Goal: Task Accomplishment & Management: Use online tool/utility

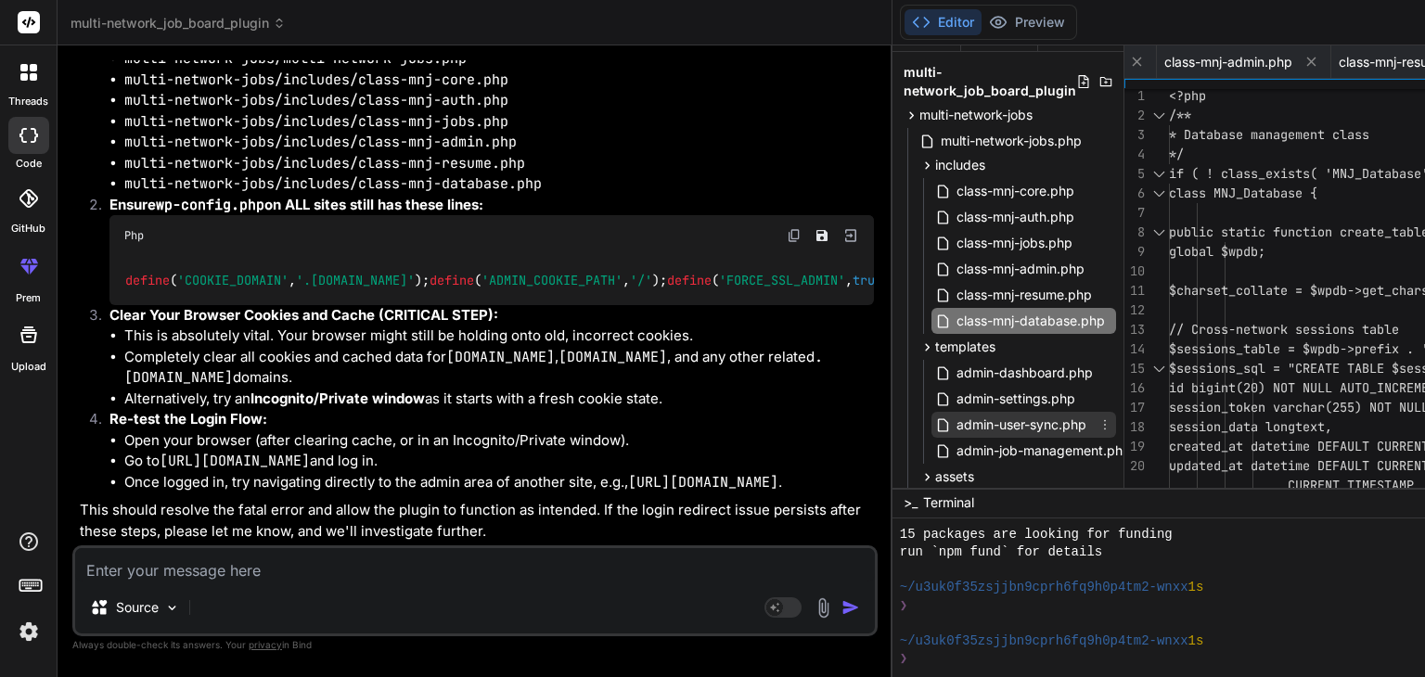
scroll to position [26, 0]
click at [939, 140] on span "multi-network-jobs.php" at bounding box center [1011, 142] width 145 height 22
type textarea "register_deactivation_hook(__FILE__, 'mnj_deactivate'); function mnj_deactivate…"
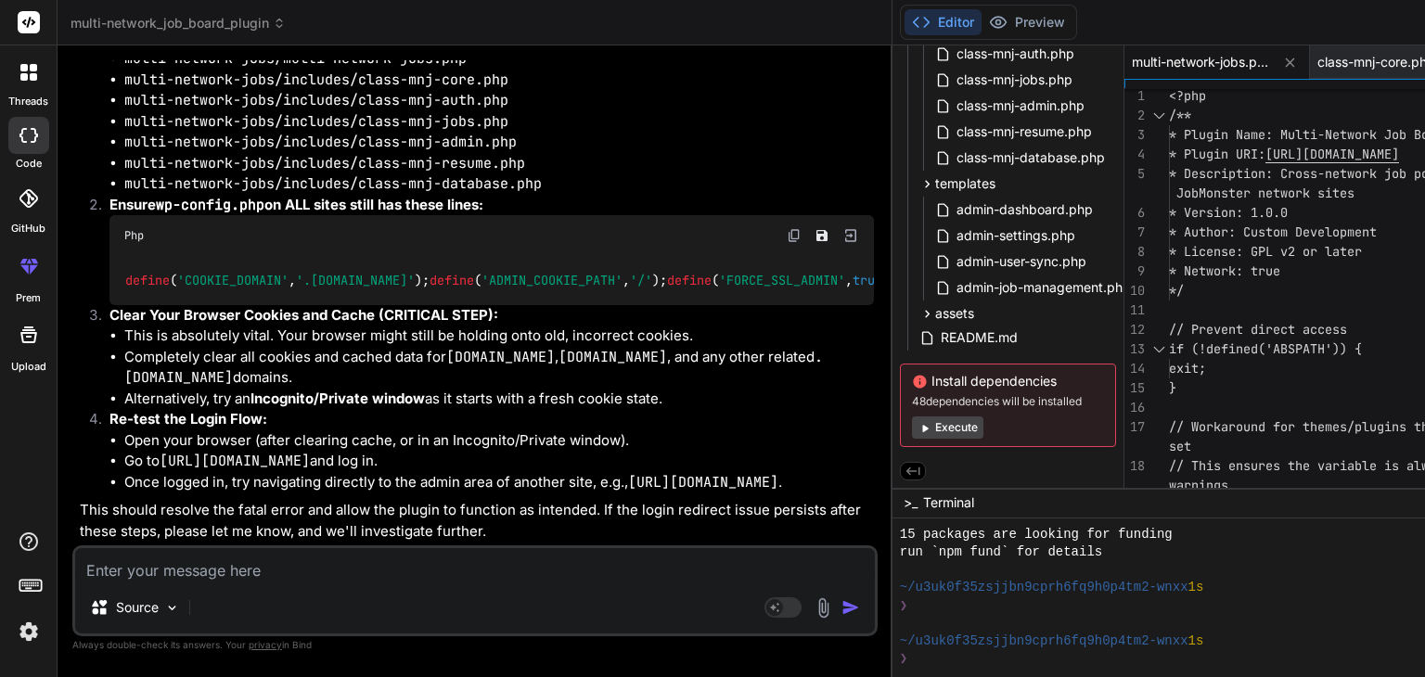
scroll to position [33960, 0]
click at [912, 427] on button "Execute" at bounding box center [947, 428] width 71 height 22
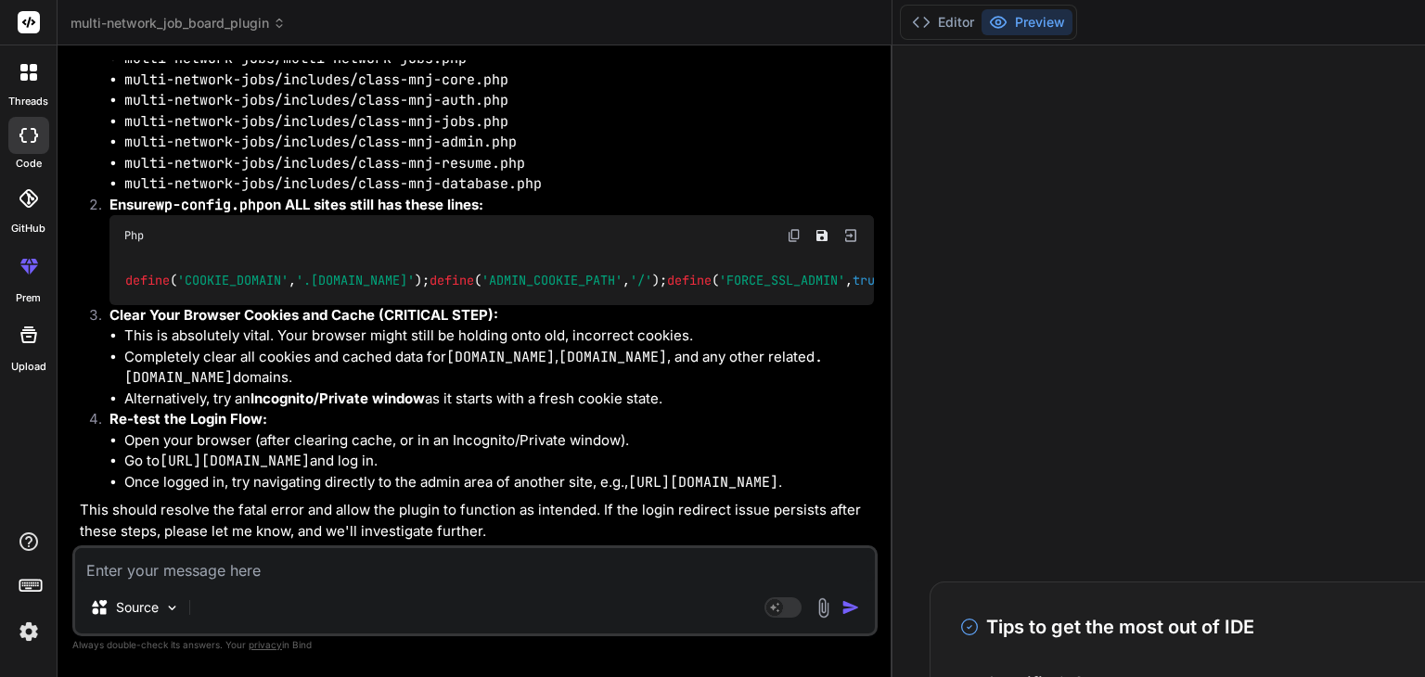
scroll to position [1210, 0]
type textarea "x"
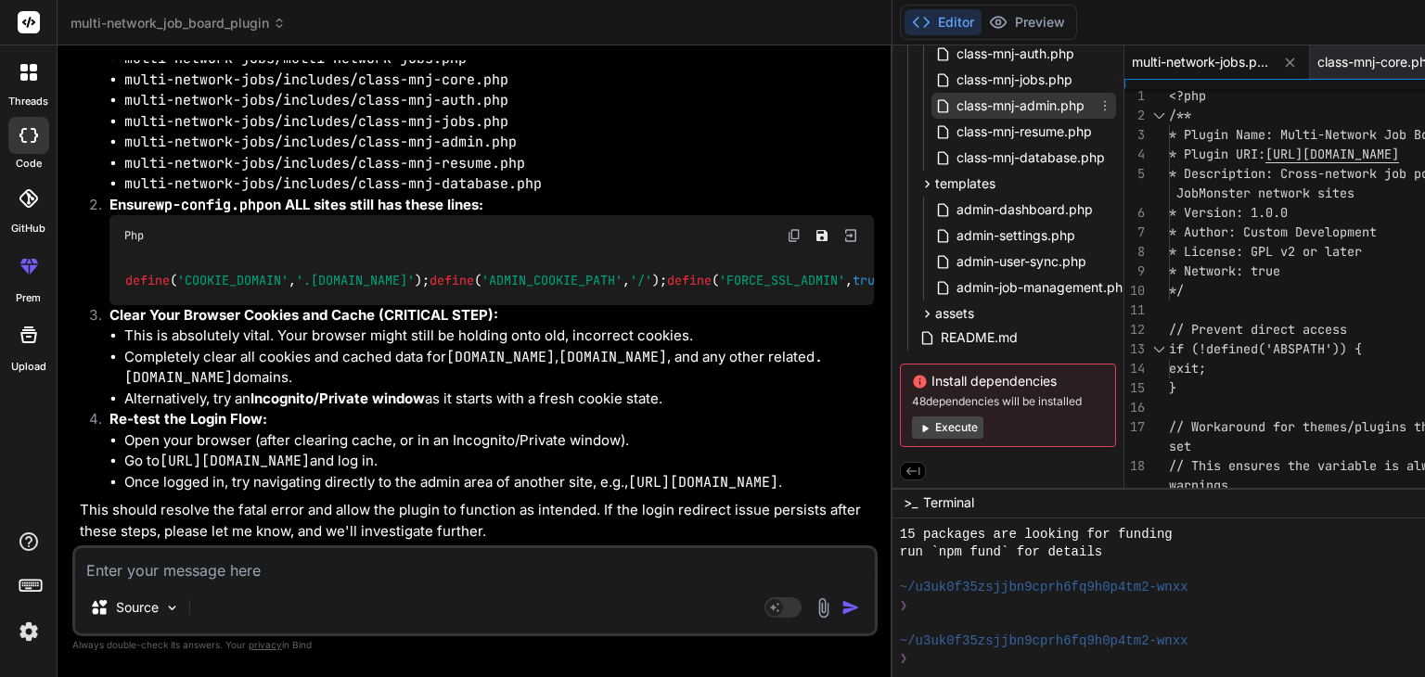
scroll to position [0, 0]
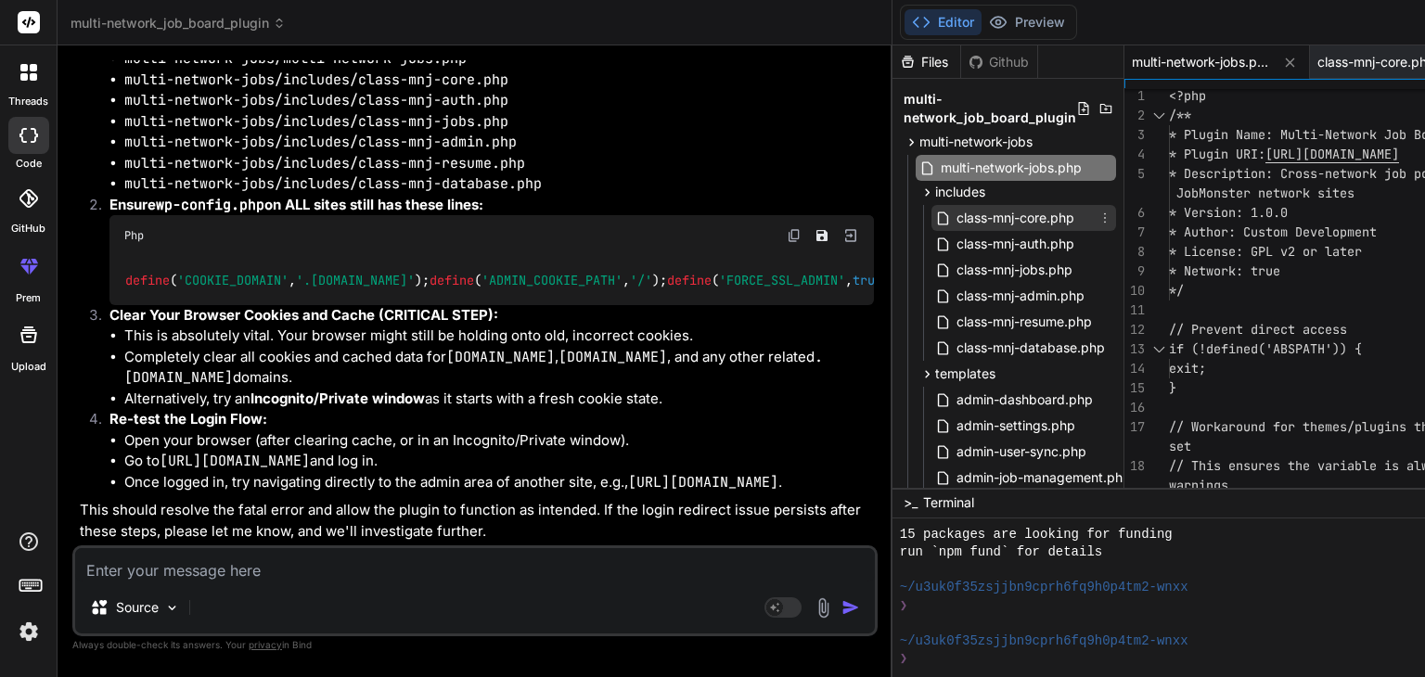
click at [955, 212] on span "class-mnj-core.php" at bounding box center [1016, 218] width 122 height 22
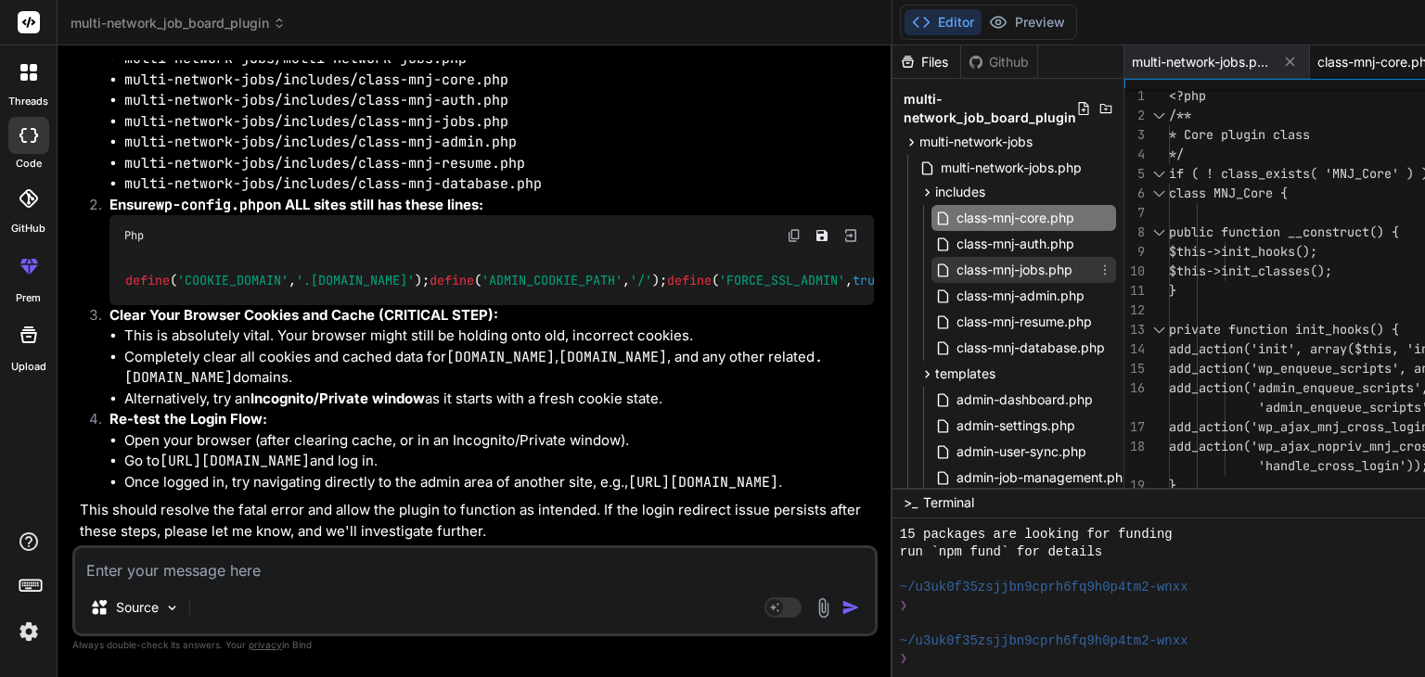
click at [955, 277] on span "class-mnj-jobs.php" at bounding box center [1015, 270] width 120 height 22
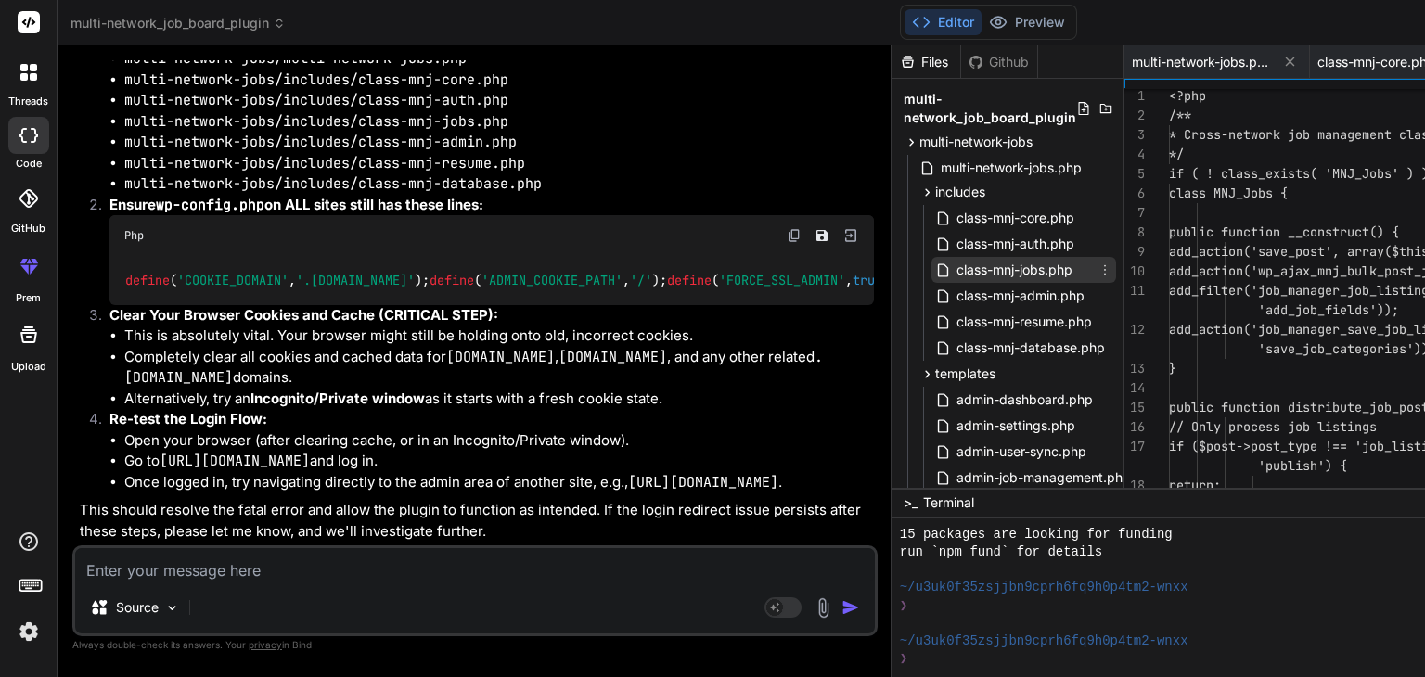
scroll to position [0, 96]
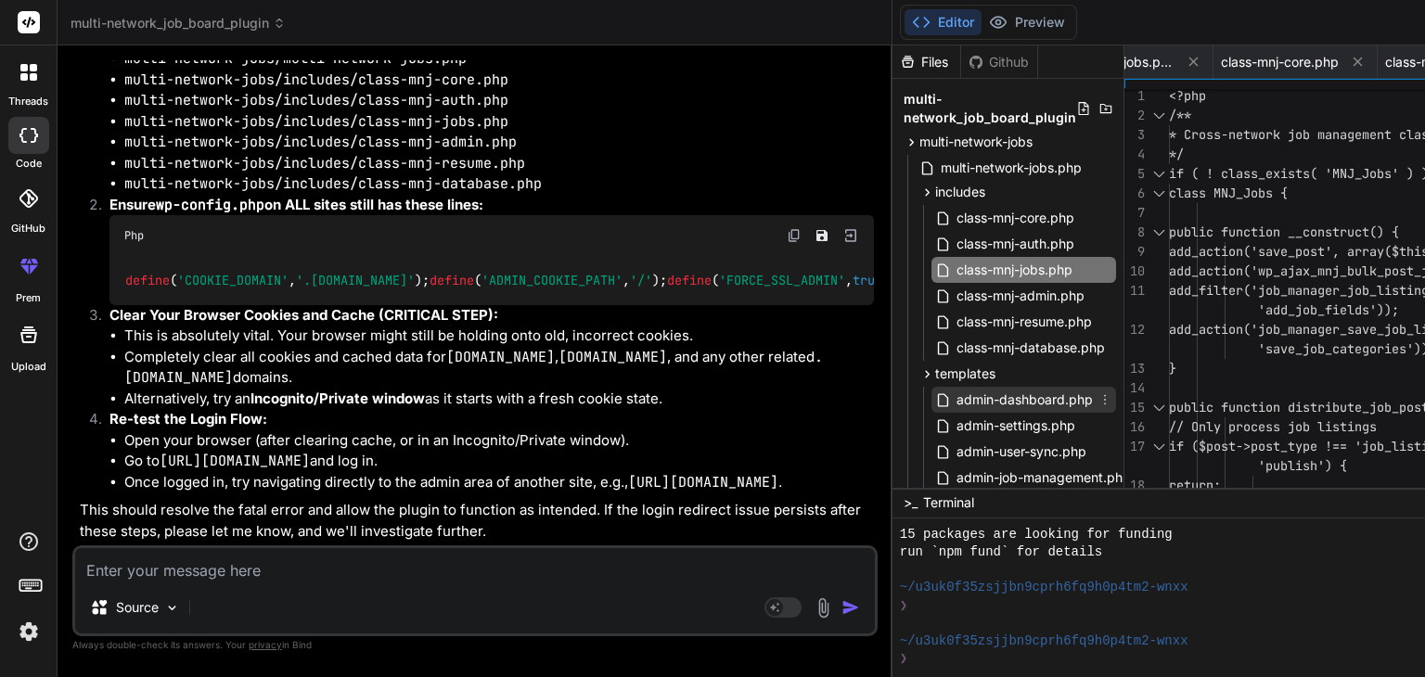
click at [955, 400] on span "admin-dashboard.php" at bounding box center [1025, 400] width 140 height 22
type textarea "} </style>"
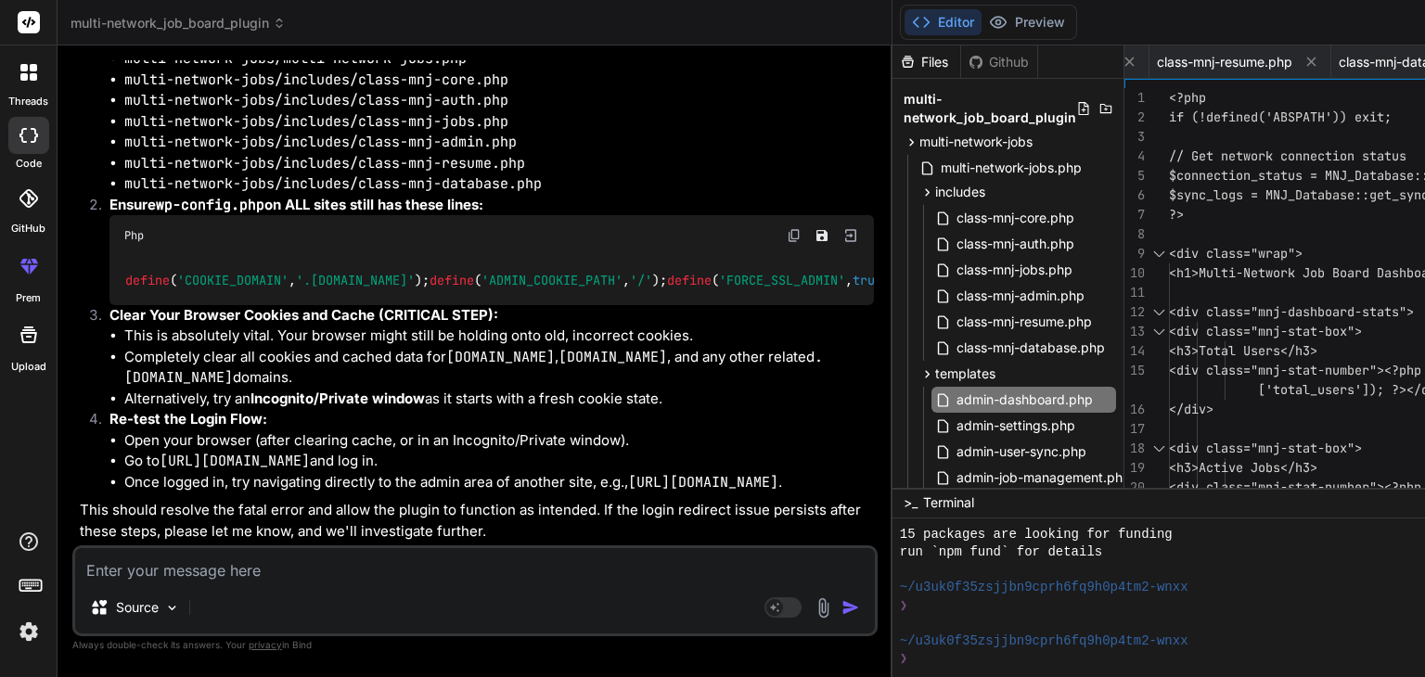
scroll to position [34470, 0]
click at [190, 565] on textarea at bounding box center [475, 564] width 800 height 33
paste textarea "[[DATE] 13:18:03 UTC] PHP Warning: Undefined array key "REQUEST_METHOD" in /hom…"
type textarea "[[DATE] 13:18:03 UTC] PHP Warning: Undefined array key "REQUEST_METHOD" in /hom…"
type textarea "x"
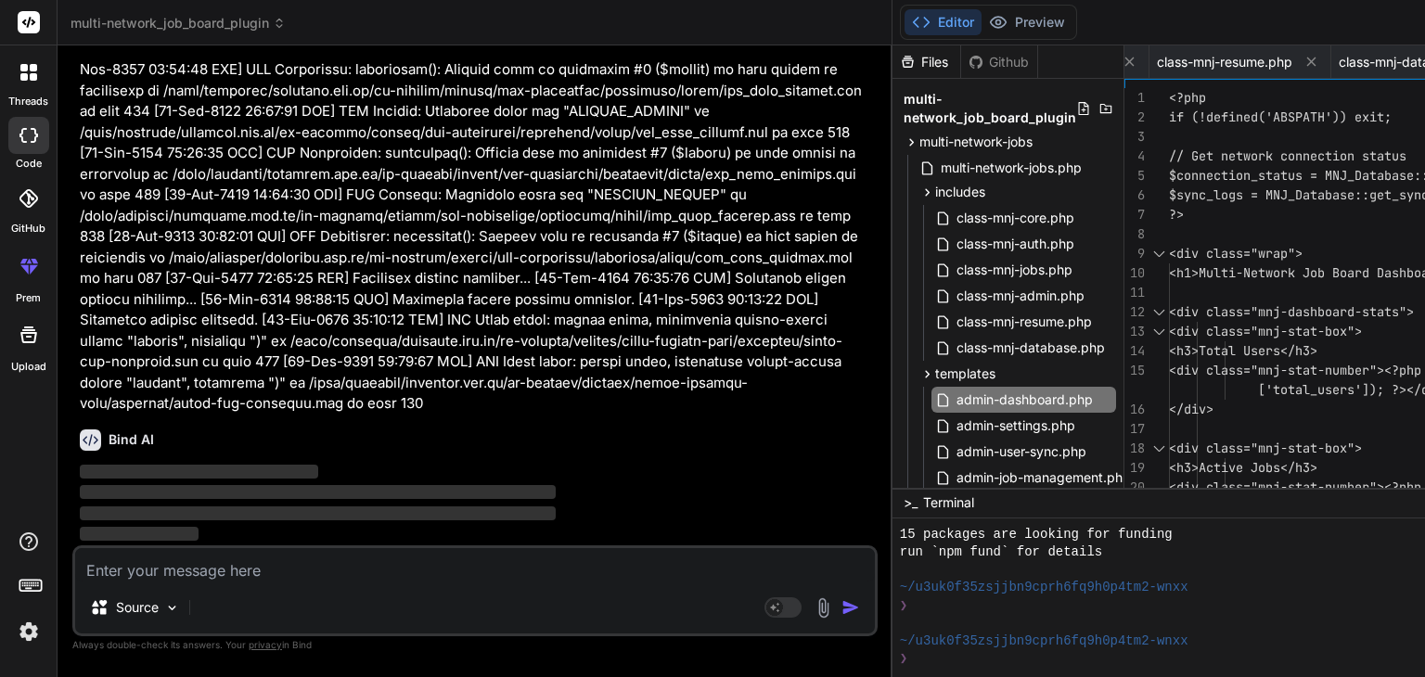
scroll to position [34956, 0]
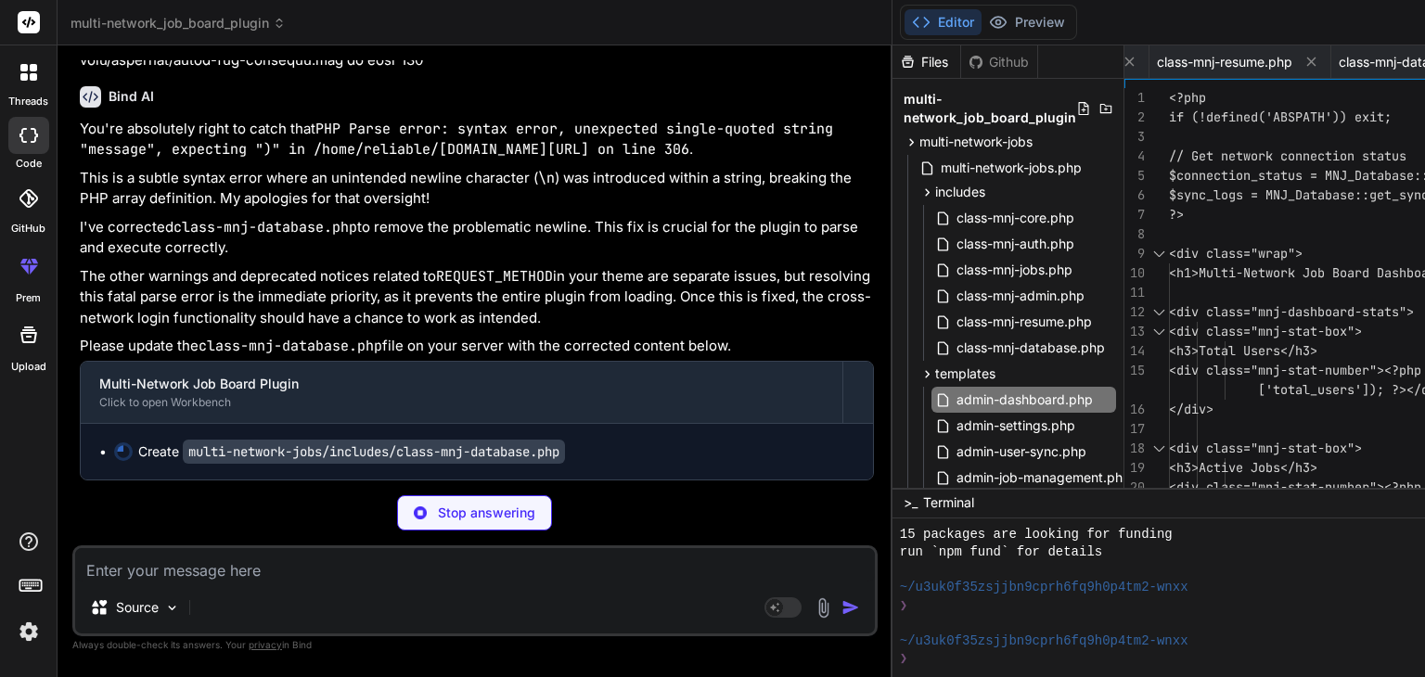
type textarea "x"
type textarea "$auth = new MNJ_Auth(); $auth->sync_user_to_networks($user); return true; } } }"
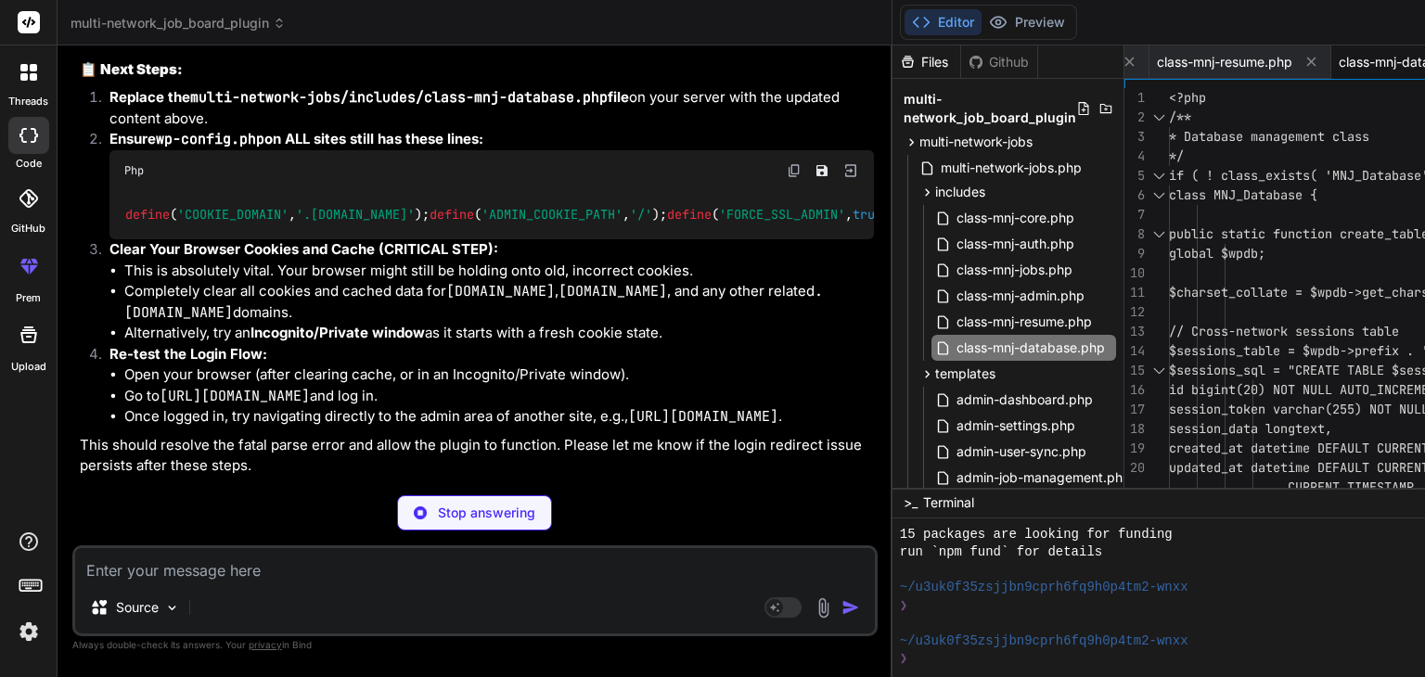
type textarea "x"
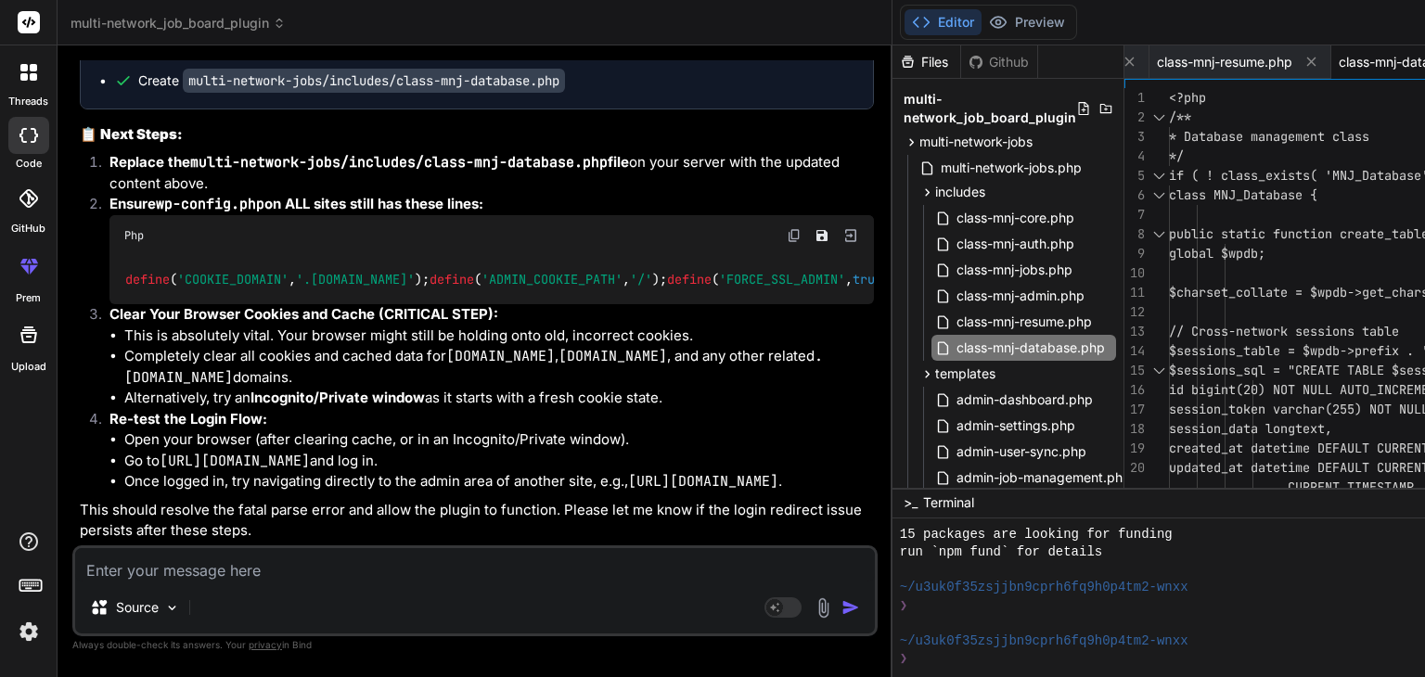
scroll to position [45208, 0]
click at [197, 93] on code "multi-network-jobs/includes/class-mnj-database.php" at bounding box center [374, 81] width 382 height 24
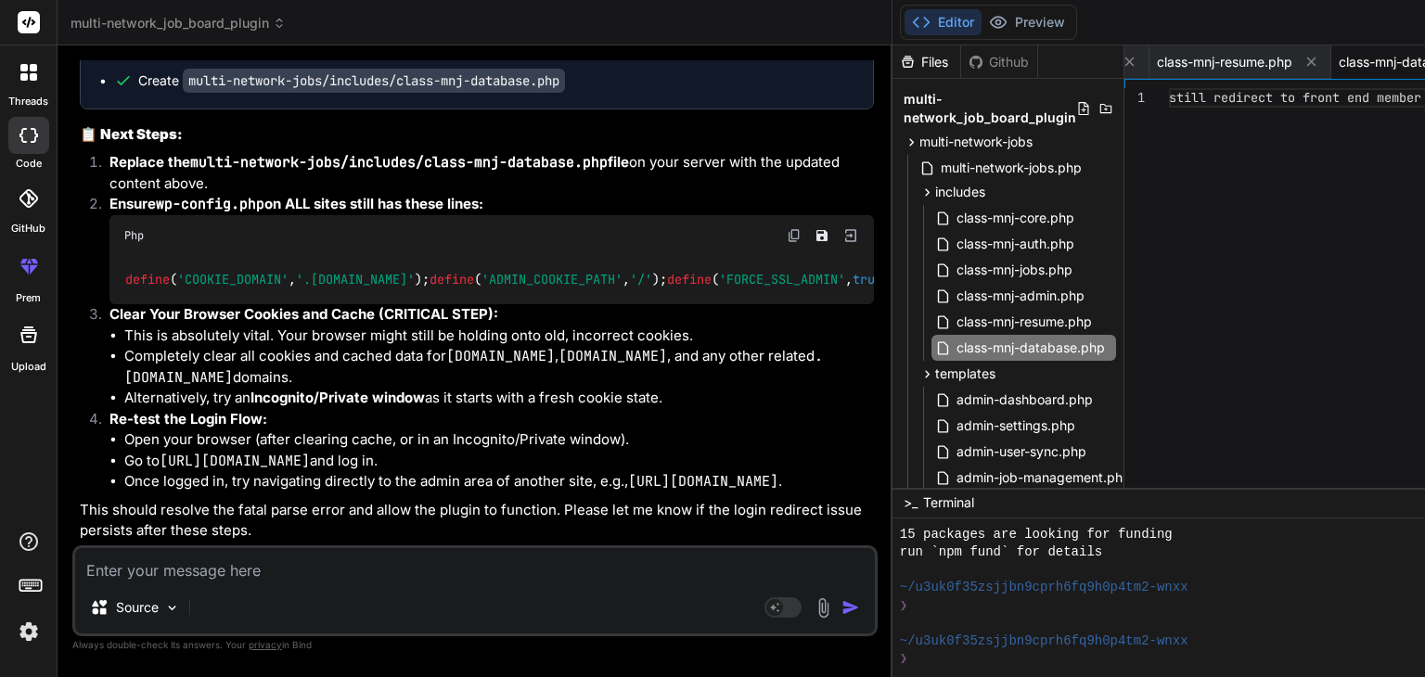
type textarea "still redirect to front end member page and in [PERSON_NAME]"
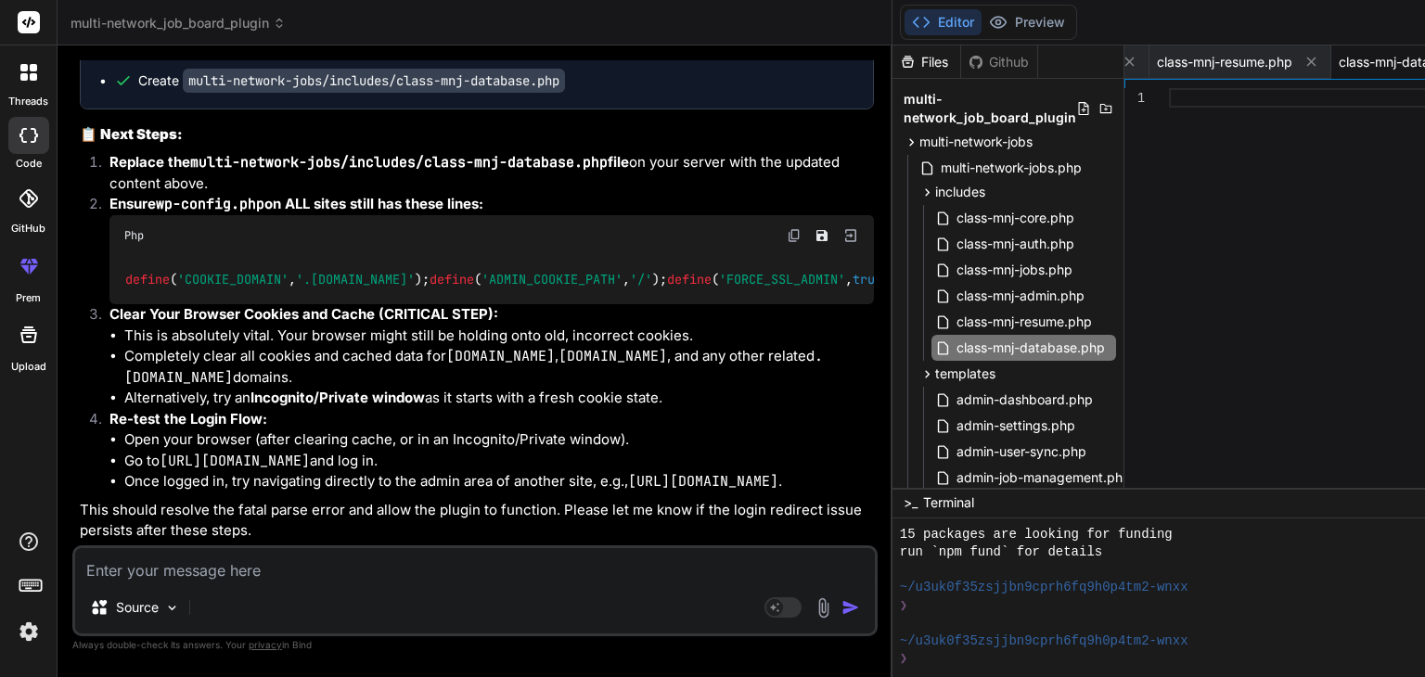
click at [253, 564] on textarea at bounding box center [475, 564] width 800 height 33
click at [955, 342] on span "class-mnj-database.php" at bounding box center [1031, 348] width 152 height 22
click at [955, 318] on span "class-mnj-resume.php" at bounding box center [1024, 322] width 139 height 22
type textarea "") ); } } }"
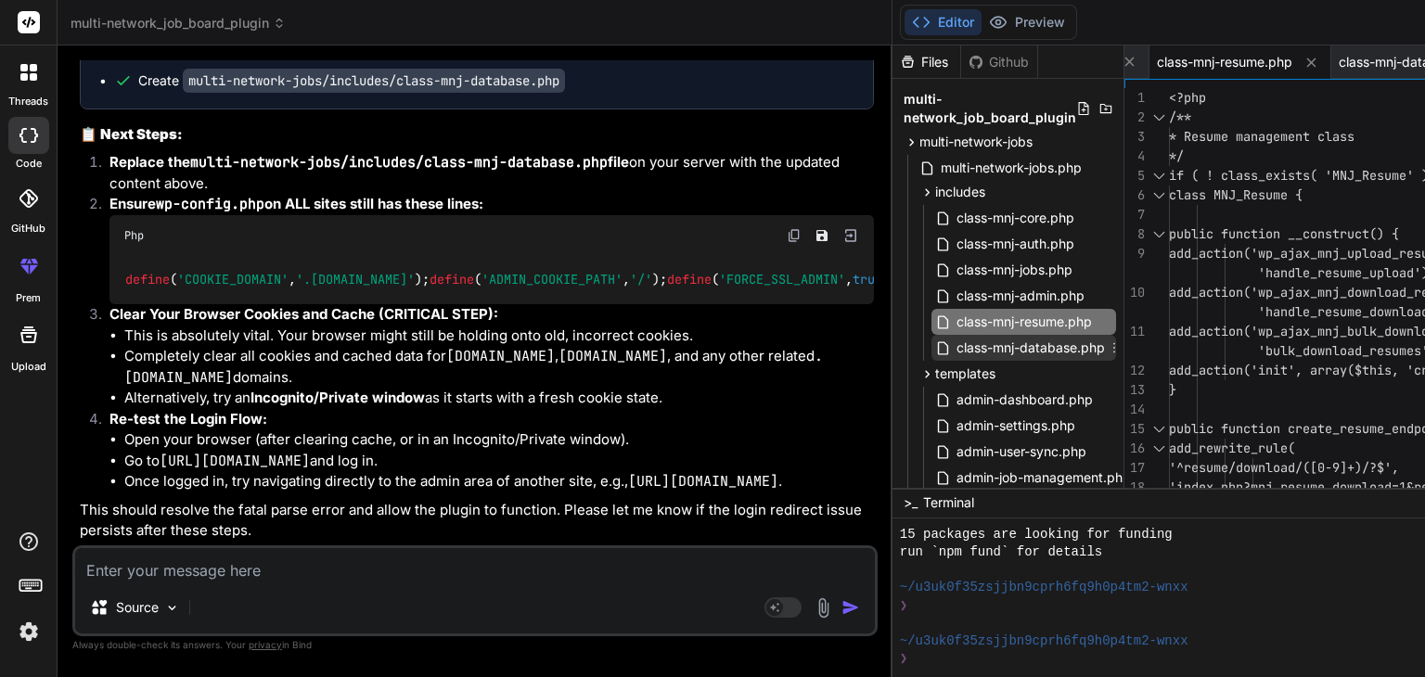
click at [955, 344] on span "class-mnj-database.php" at bounding box center [1031, 348] width 152 height 22
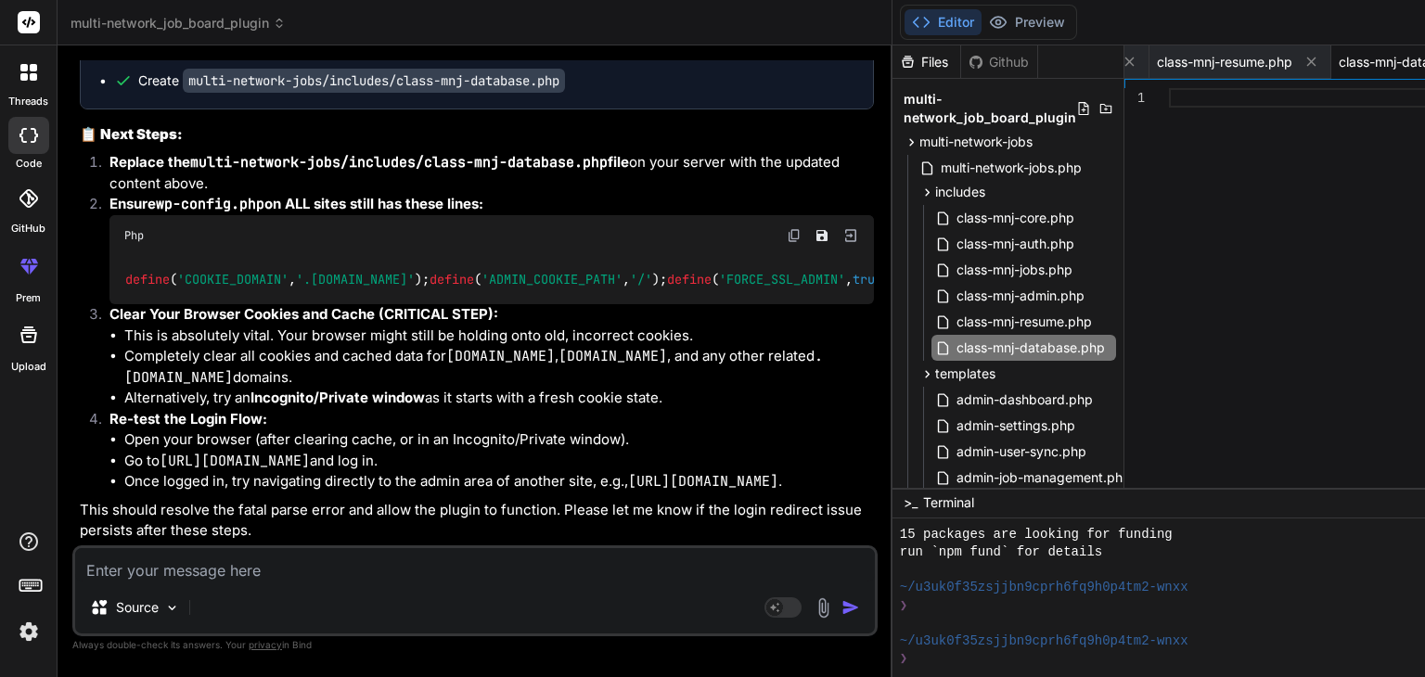
click at [225, 580] on textarea at bounding box center [475, 564] width 800 height 33
click at [192, 567] on textarea at bounding box center [475, 564] width 800 height 33
paste textarea "still redirect to front end member page and in [PERSON_NAME]"
type textarea "still redirect to front end member page and in [PERSON_NAME]"
type textarea "x"
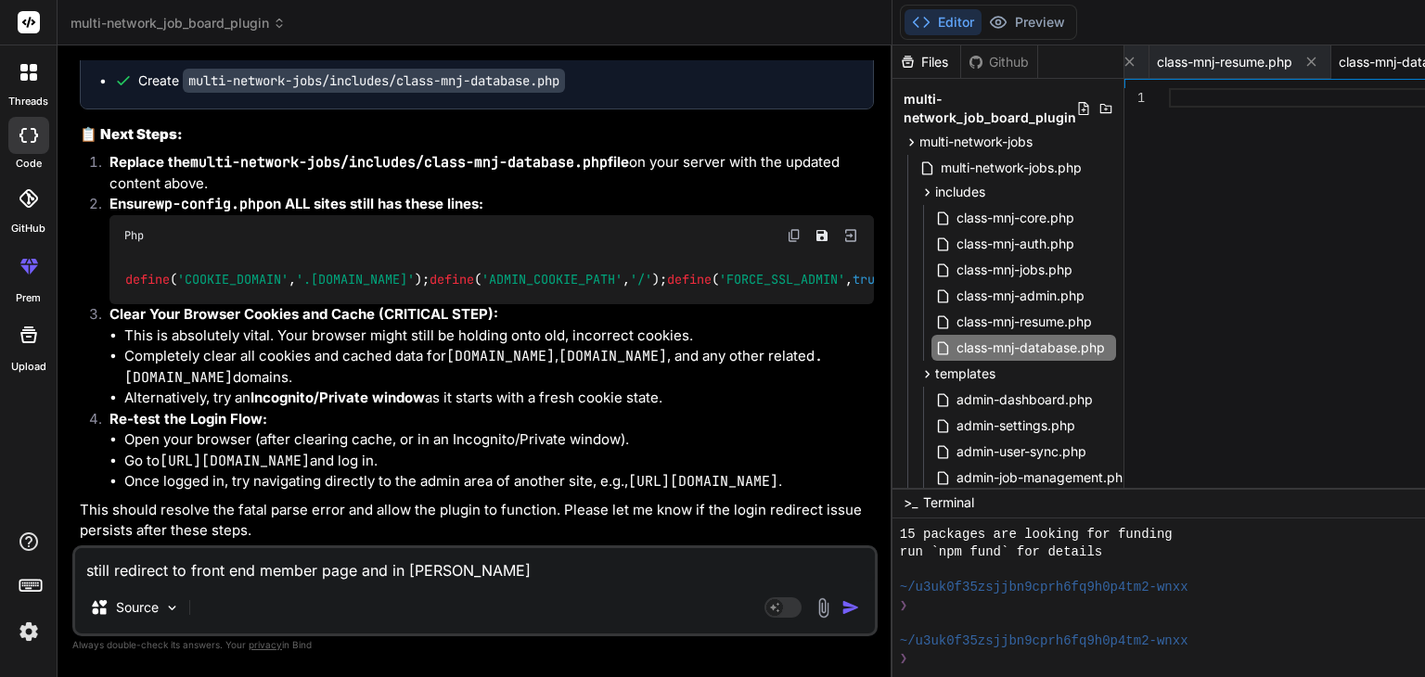
type textarea "still redirect to front end member page and in [GEOGRAPHIC_DATA]"
type textarea "x"
type textarea "still redirect to front end member page and in [GEOGRAPHIC_DATA]"
type textarea "x"
type textarea "still redirect to front end member page and in lo"
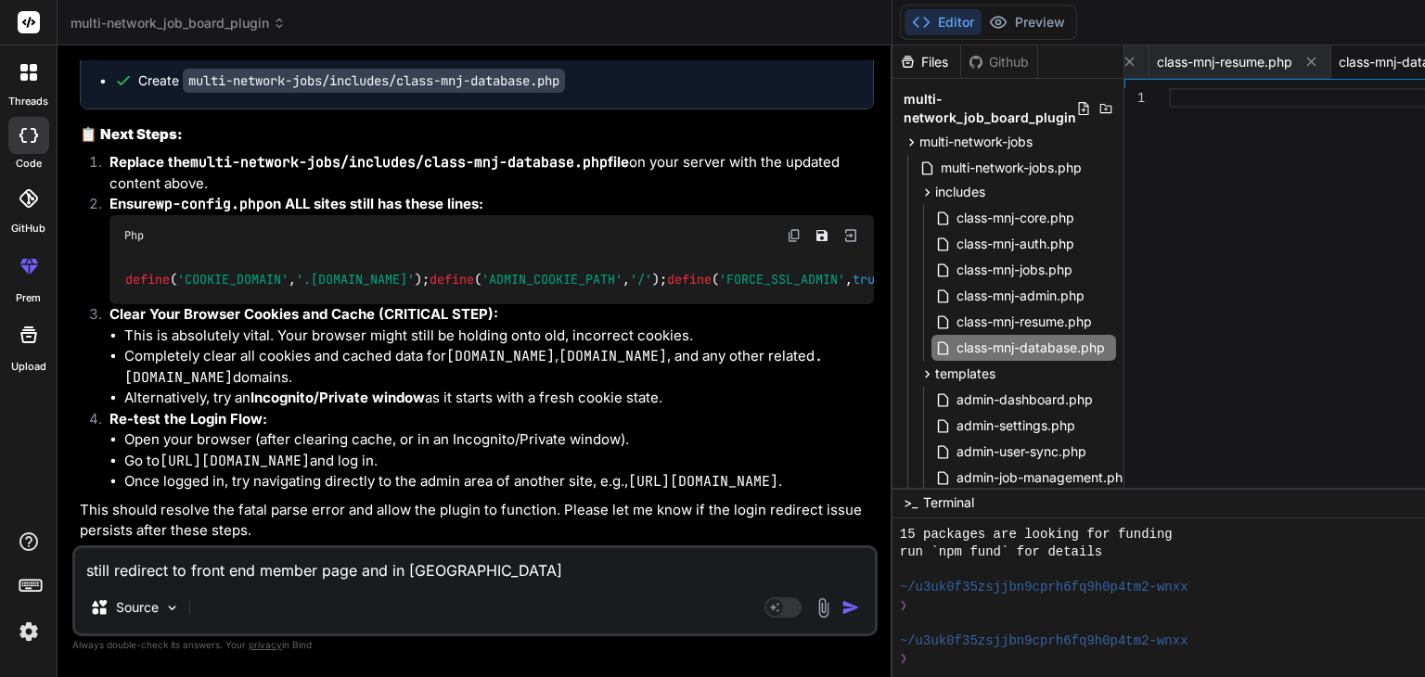
type textarea "x"
type textarea "still redirect to front end member page and in l"
type textarea "x"
type textarea "still redirect to front end member page and in"
type textarea "x"
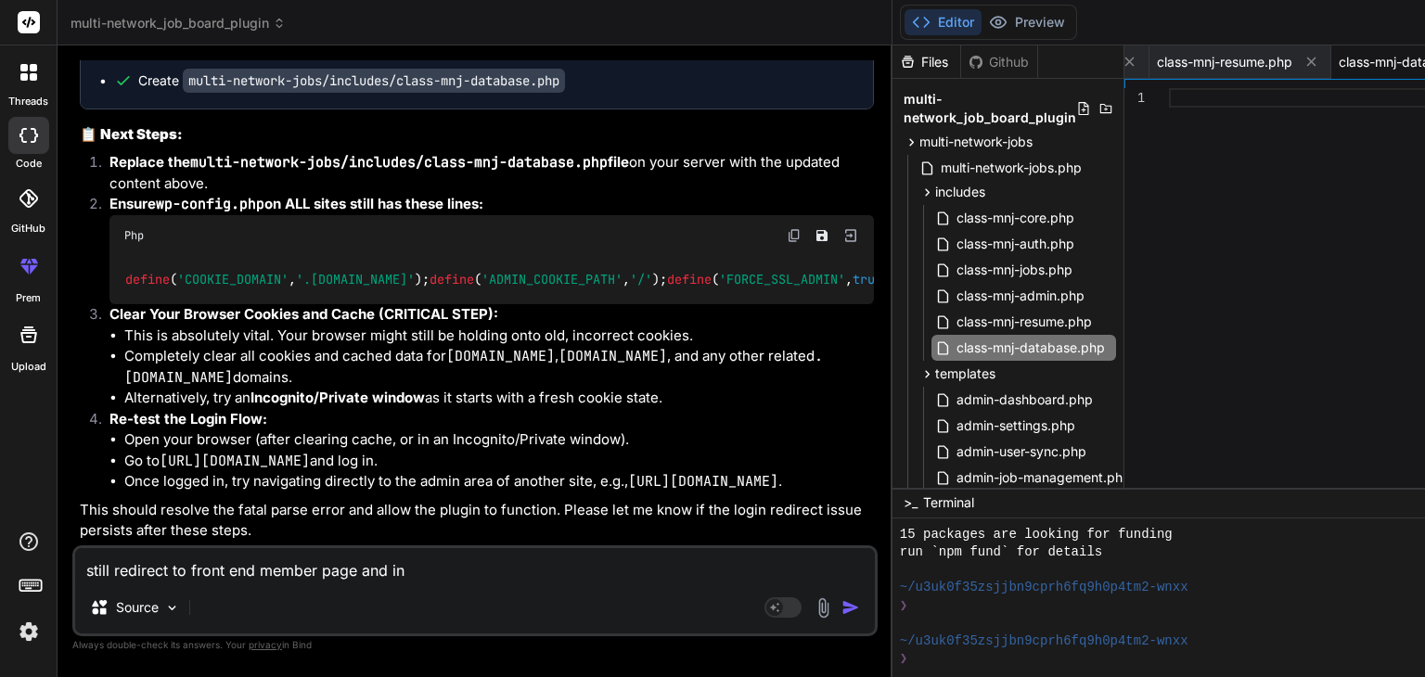
type textarea "still redirect to front end member page and in"
type textarea "x"
type textarea "still redirect to front end member page and i"
type textarea "x"
type textarea "still redirect to front end member page and"
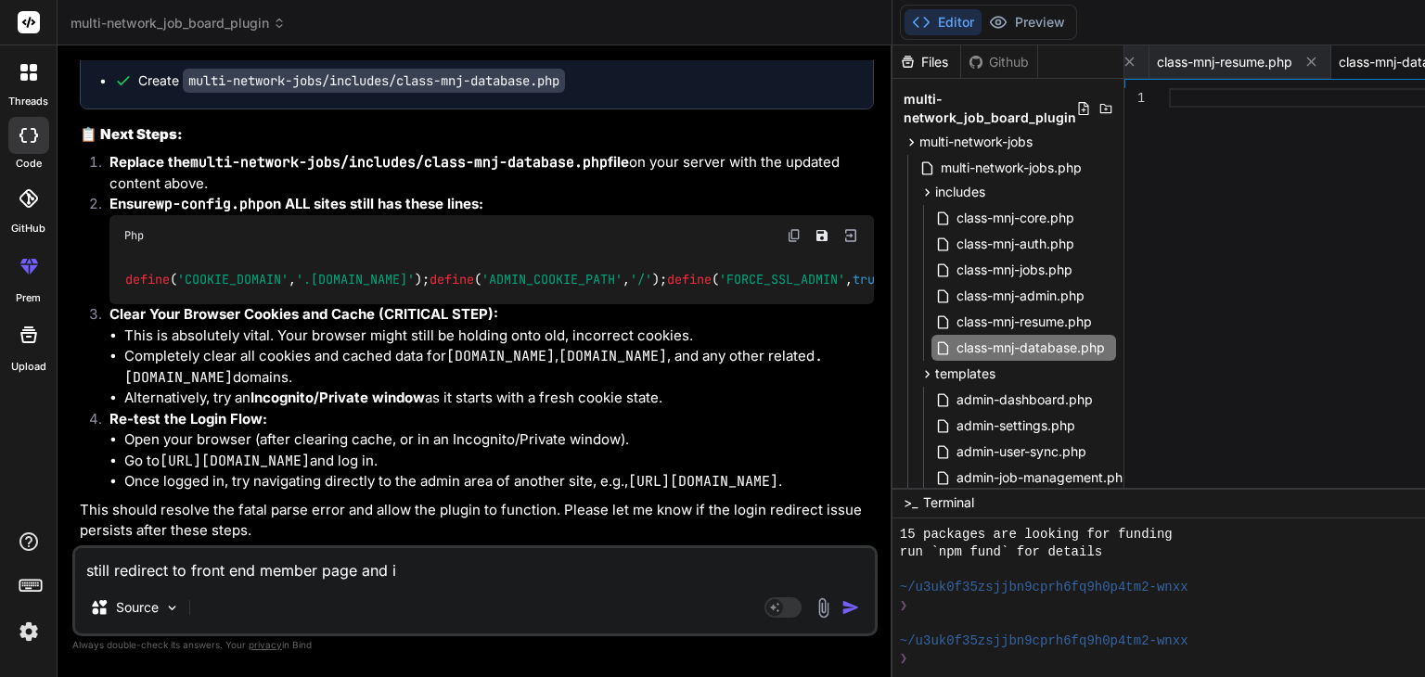
type textarea "x"
type textarea "still redirect to front end member page and l"
type textarea "x"
type textarea "still redirect to front end member page and lo"
type textarea "x"
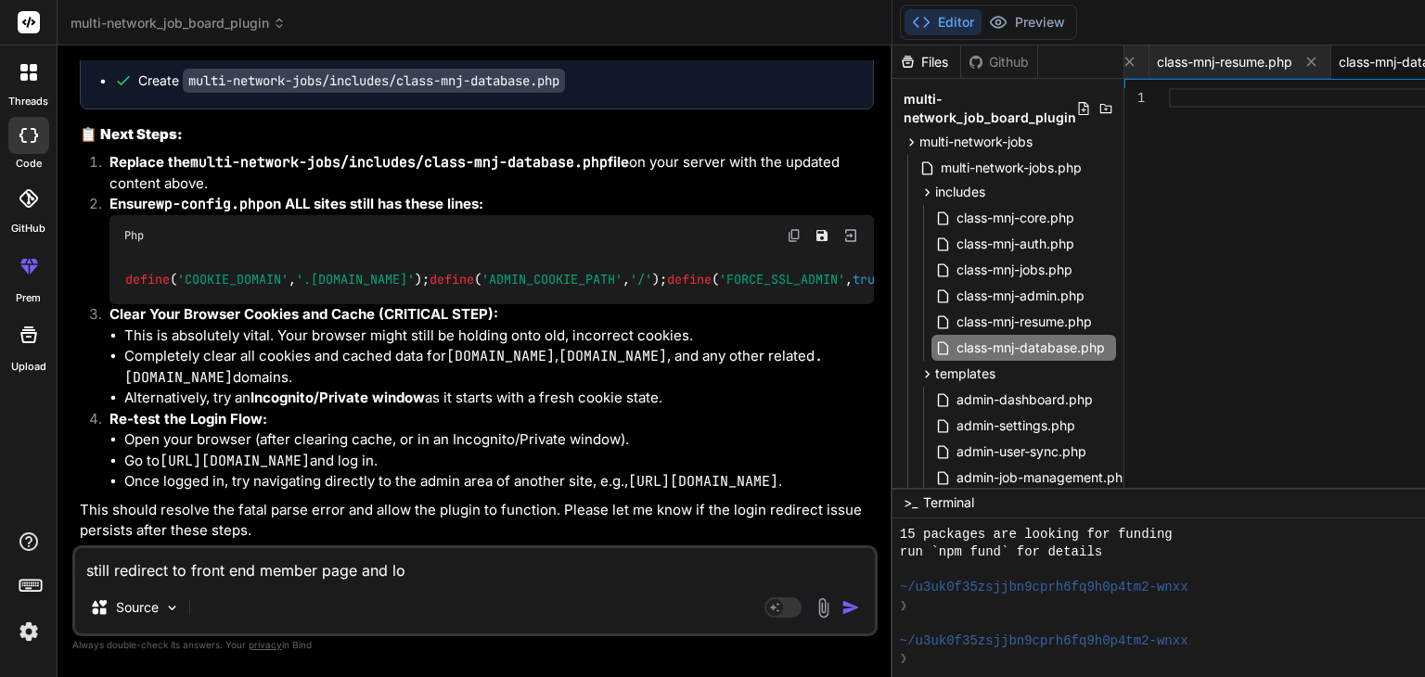
type textarea "still redirect to front end member page and loo"
type textarea "x"
type textarea "still redirect to front end member page and loop"
type textarea "x"
type textarea "still redirect to front end member page and loop"
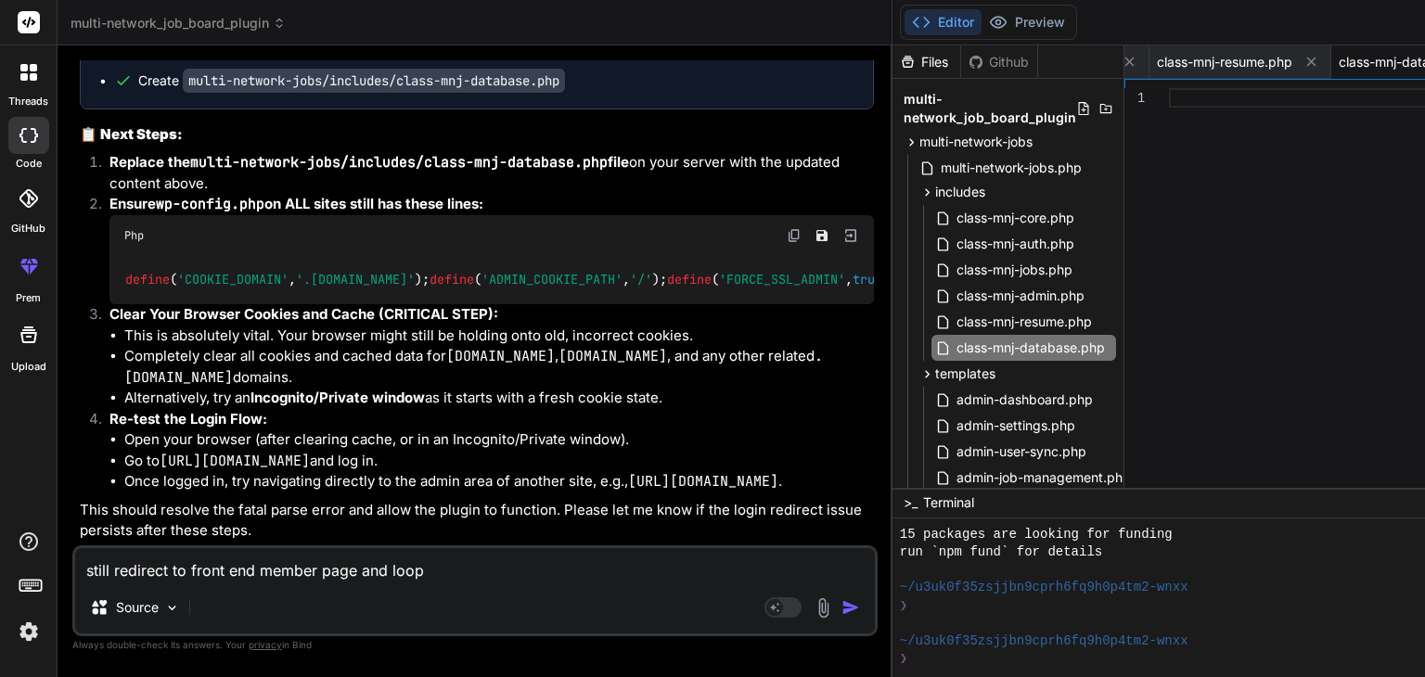
type textarea "x"
type textarea "still redirect to front end member page and loop i"
type textarea "x"
type textarea "still redirect to front end member page and loop in"
type textarea "x"
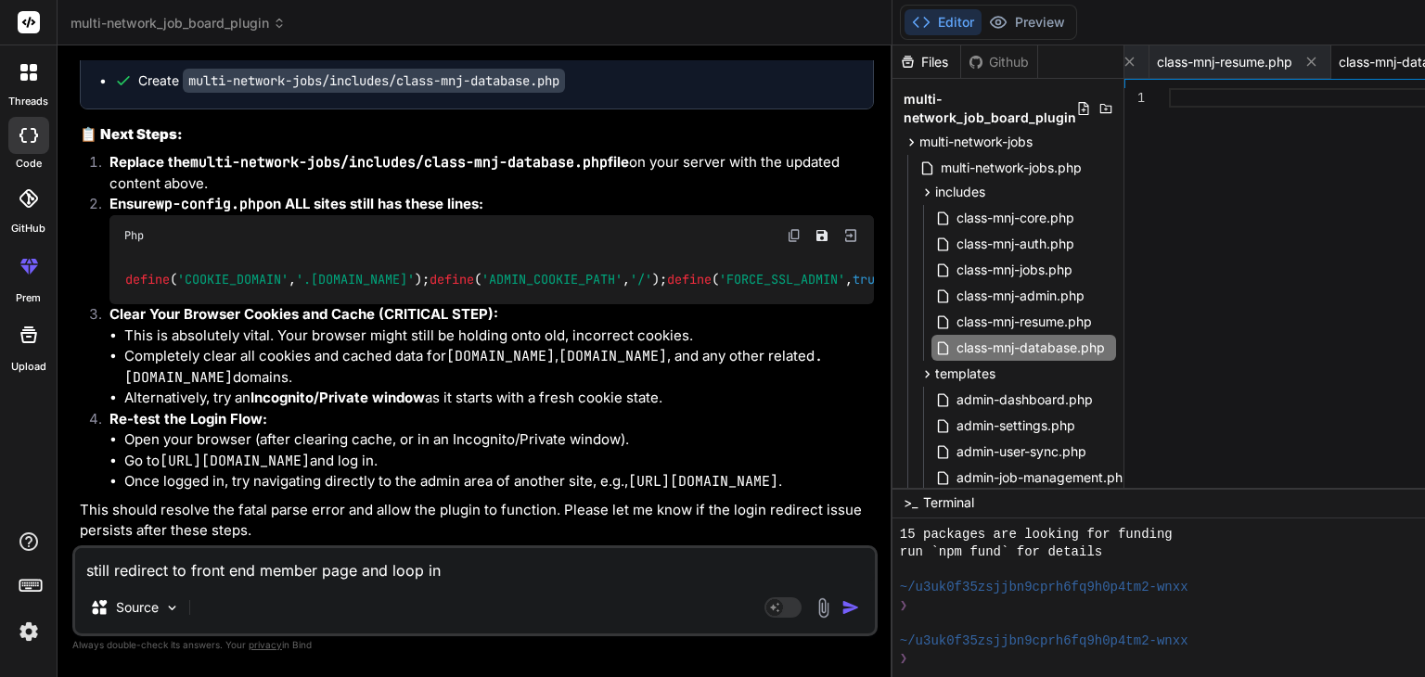
type textarea "still redirect to front end member page and loop in"
type textarea "x"
type textarea "still redirect to front end member page and loop in l"
type textarea "x"
type textarea "still redirect to front end member page and loop in lo"
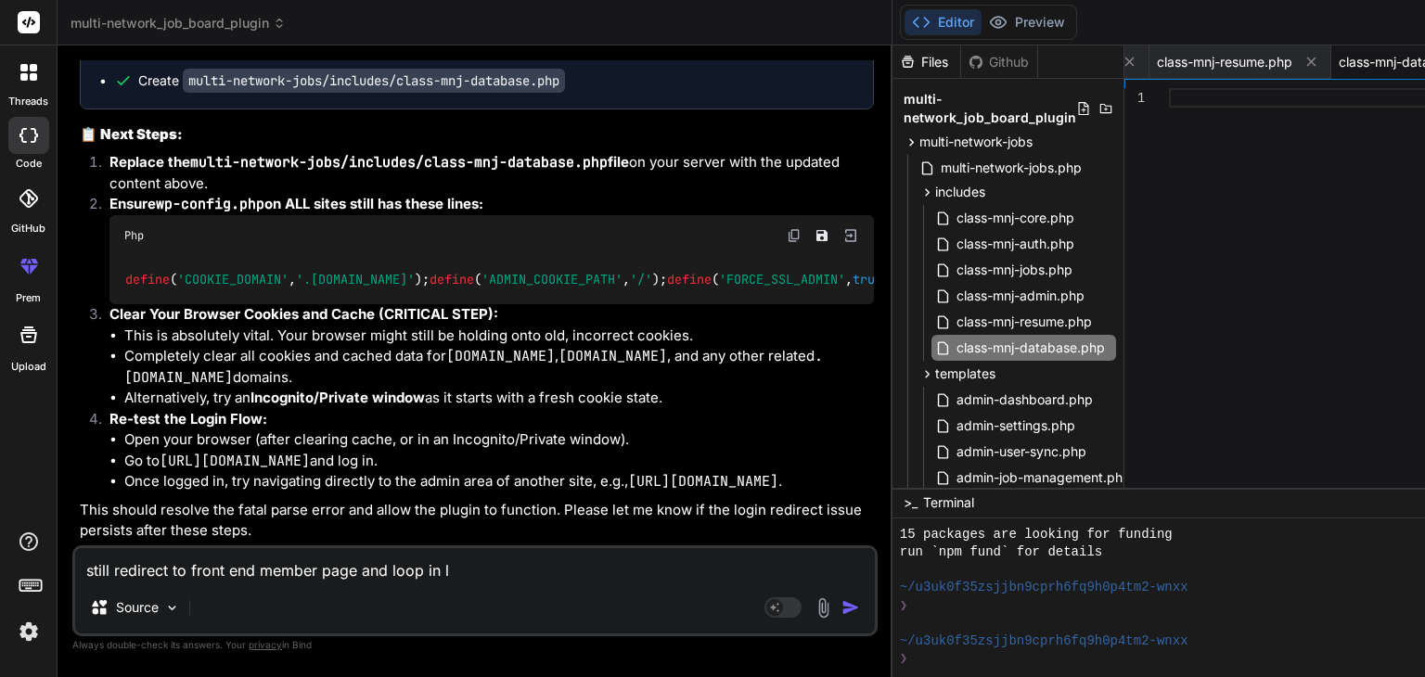
type textarea "x"
type textarea "still redirect to front end member page and loop in log"
type textarea "x"
type textarea "still redirect to front end member page and loop in logi"
type textarea "x"
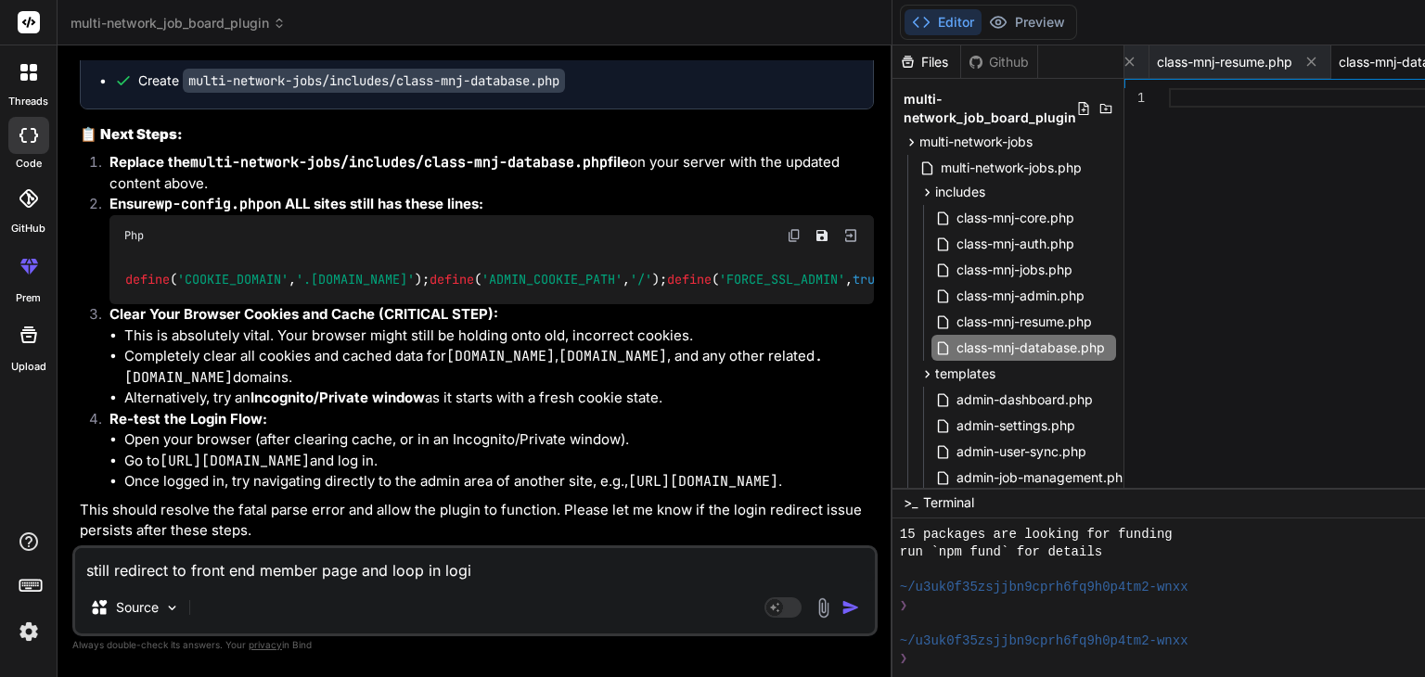
type textarea "still redirect to front end member page and loop in login"
type textarea "x"
type textarea "still redirect to front end member page and loop in login"
type textarea "x"
type textarea "still redirect to front end member page and loop in login s"
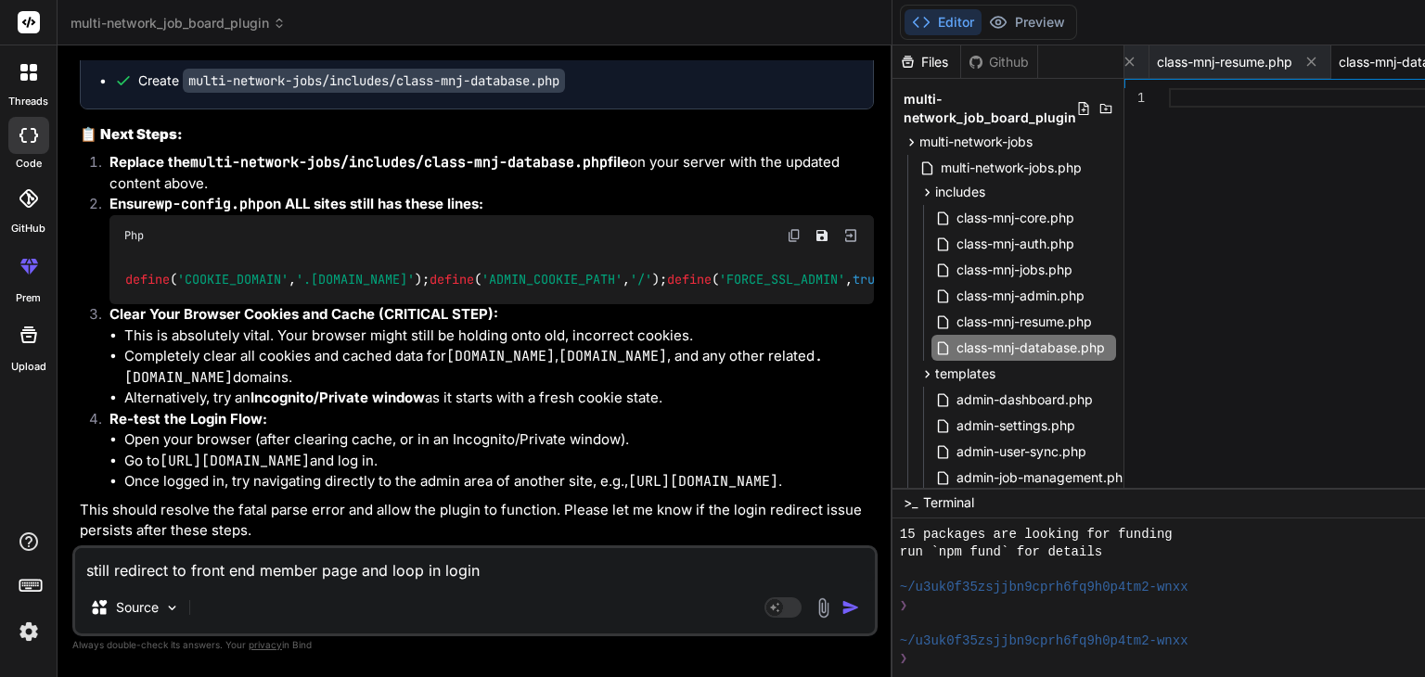
type textarea "x"
type textarea "still redirect to front end member page and loop in login sc"
type textarea "x"
type textarea "still redirect to front end member page and loop in login scr"
type textarea "x"
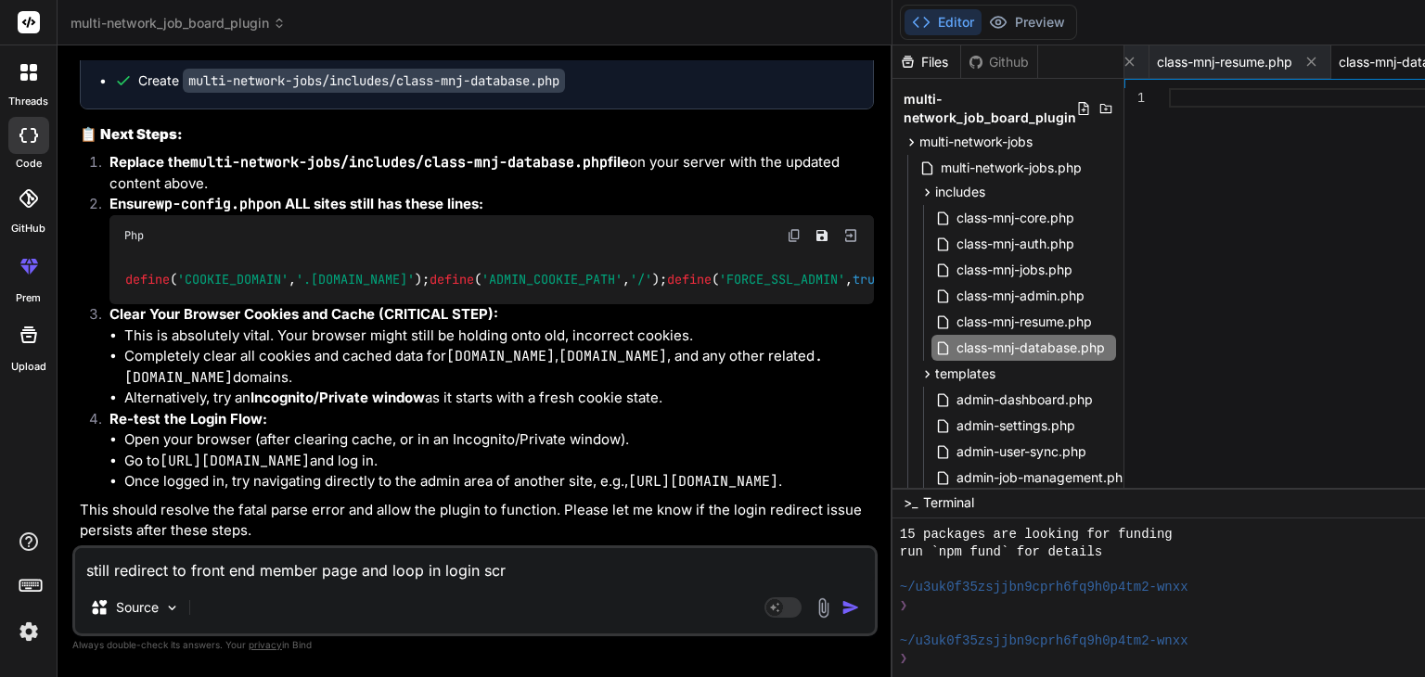
type textarea "still redirect to front end member page and loop in login scre"
type textarea "x"
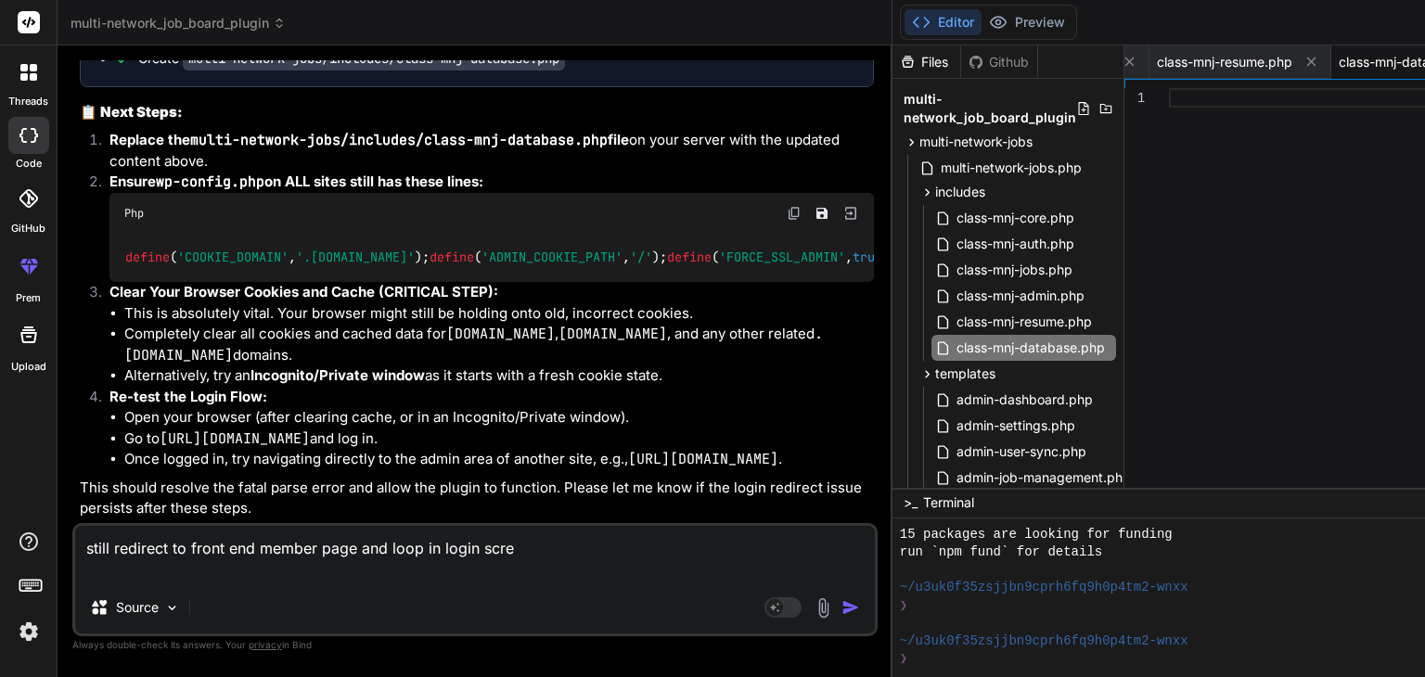
type textarea "still redirect to front end member page and loop in login scree"
type textarea "x"
type textarea "still redirect to front end member page and loop in login screen"
type textarea "x"
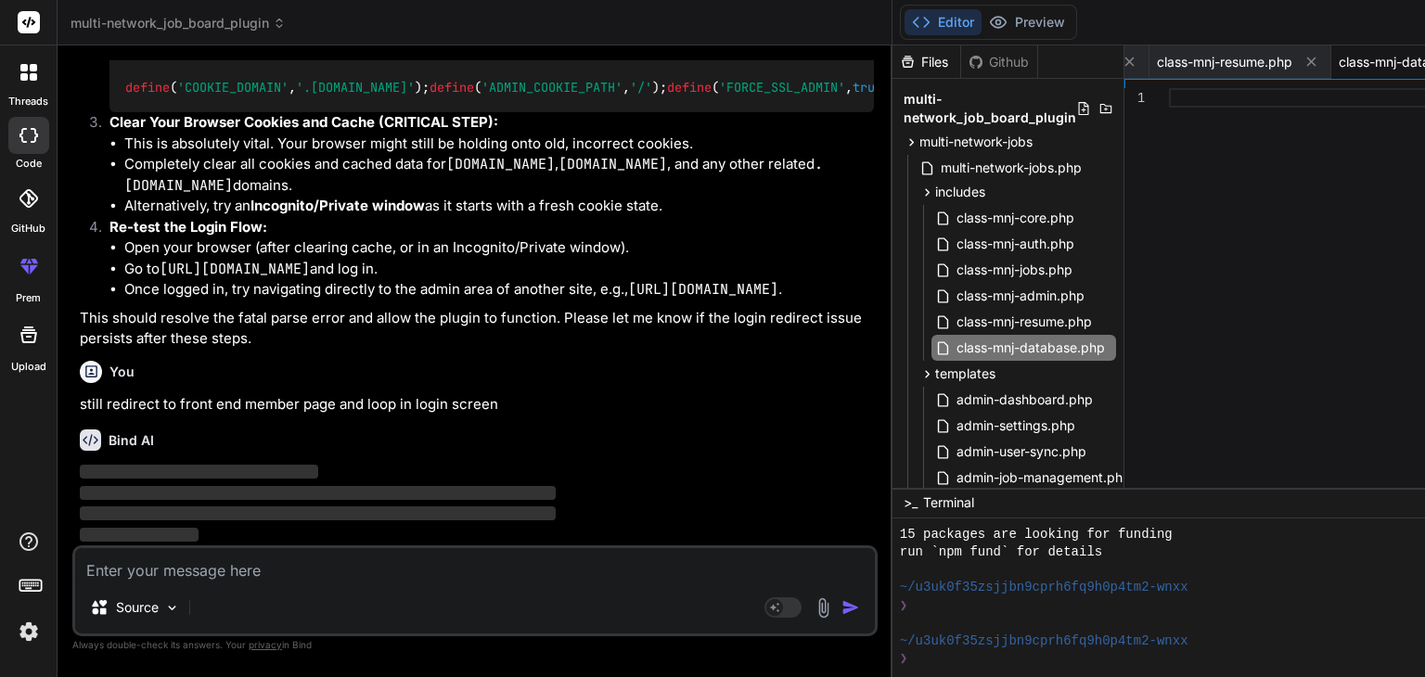
scroll to position [45875, 0]
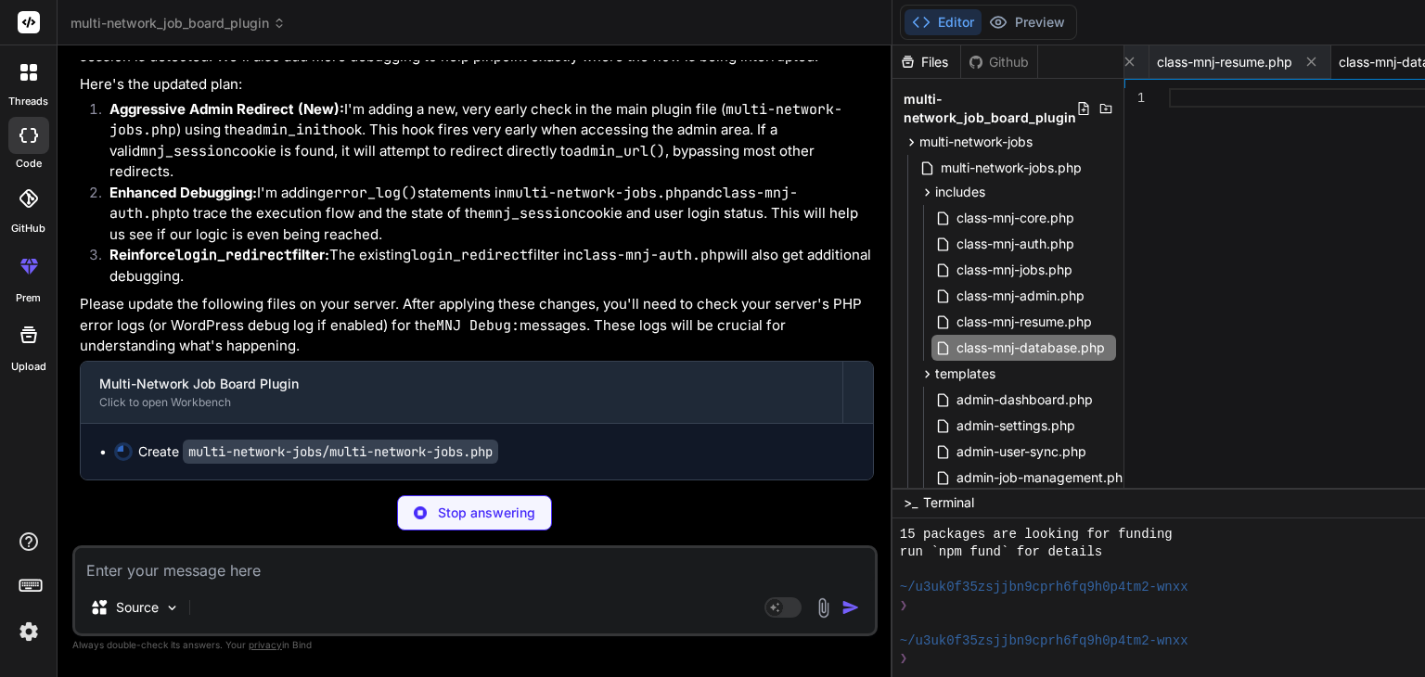
type textarea "x"
type textarea "}"
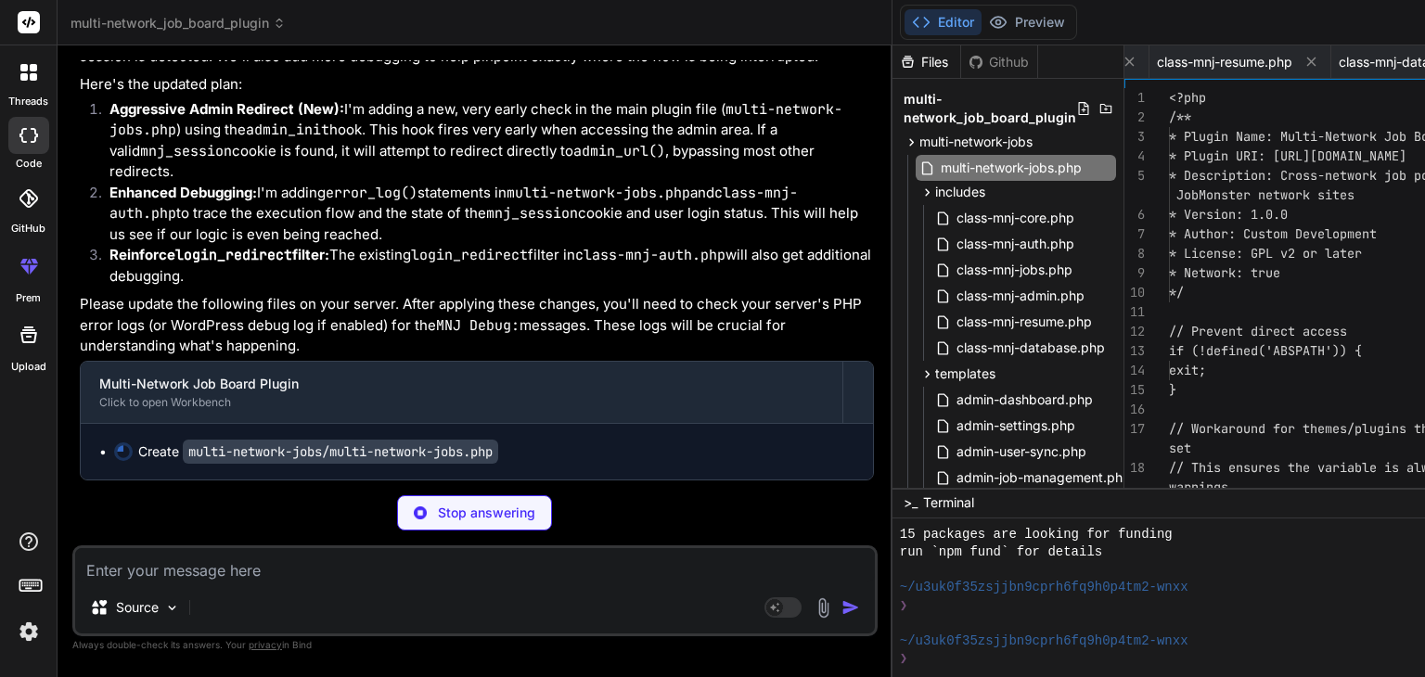
scroll to position [0, 0]
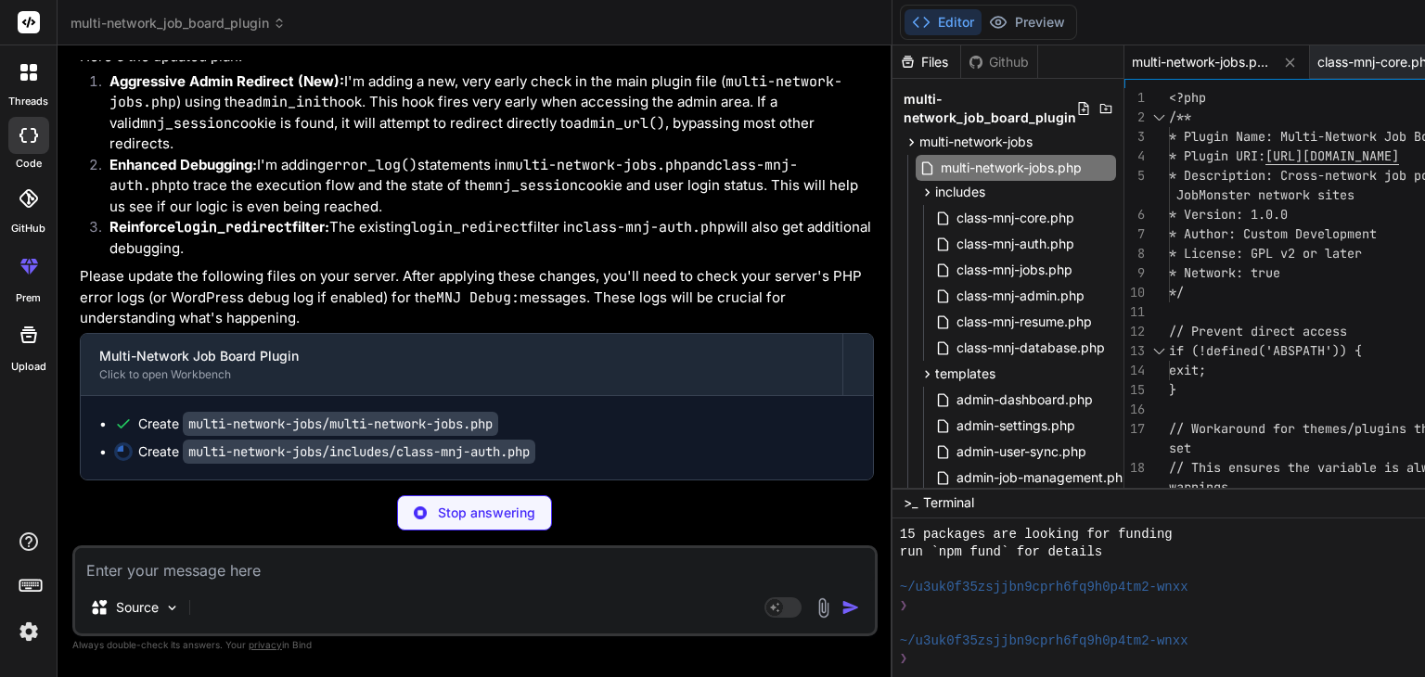
type textarea "x"
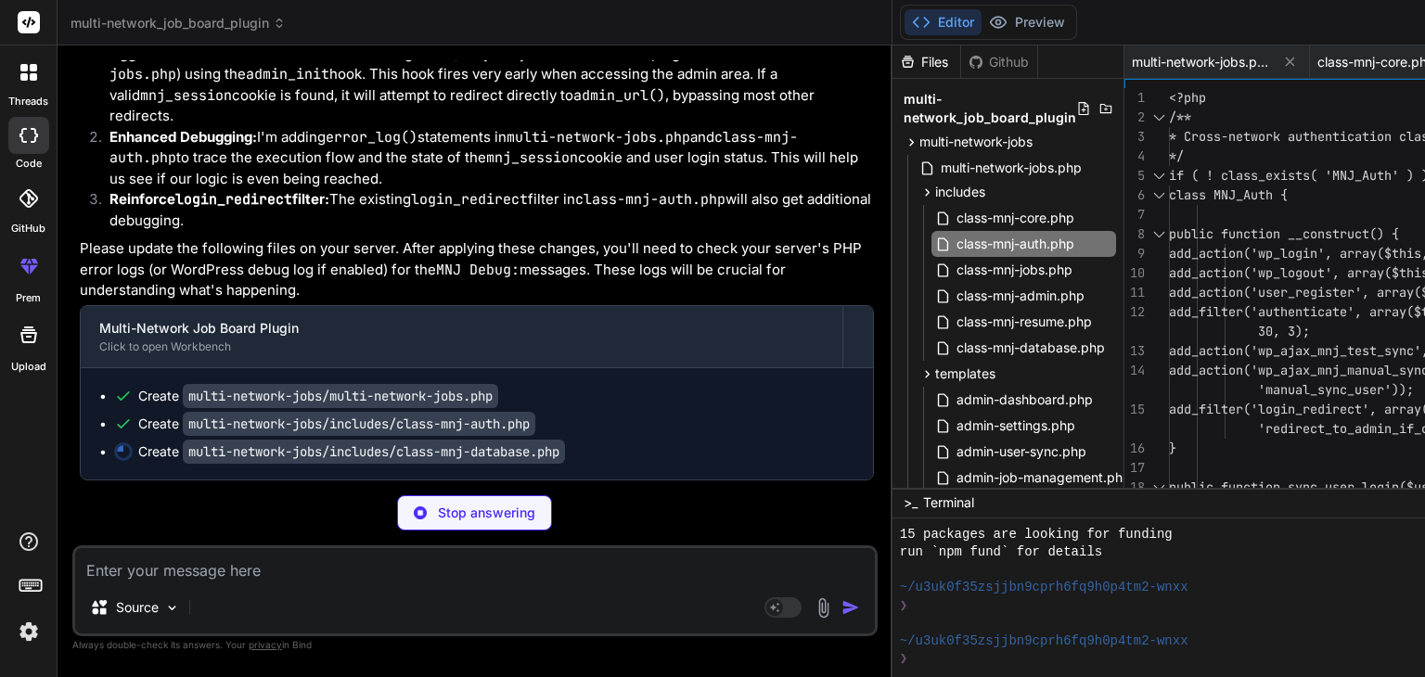
scroll to position [46764, 0]
type textarea "x"
type textarea "$auth = new MNJ_Auth(); $auth->sync_user_to_networks($user); return true; } } }"
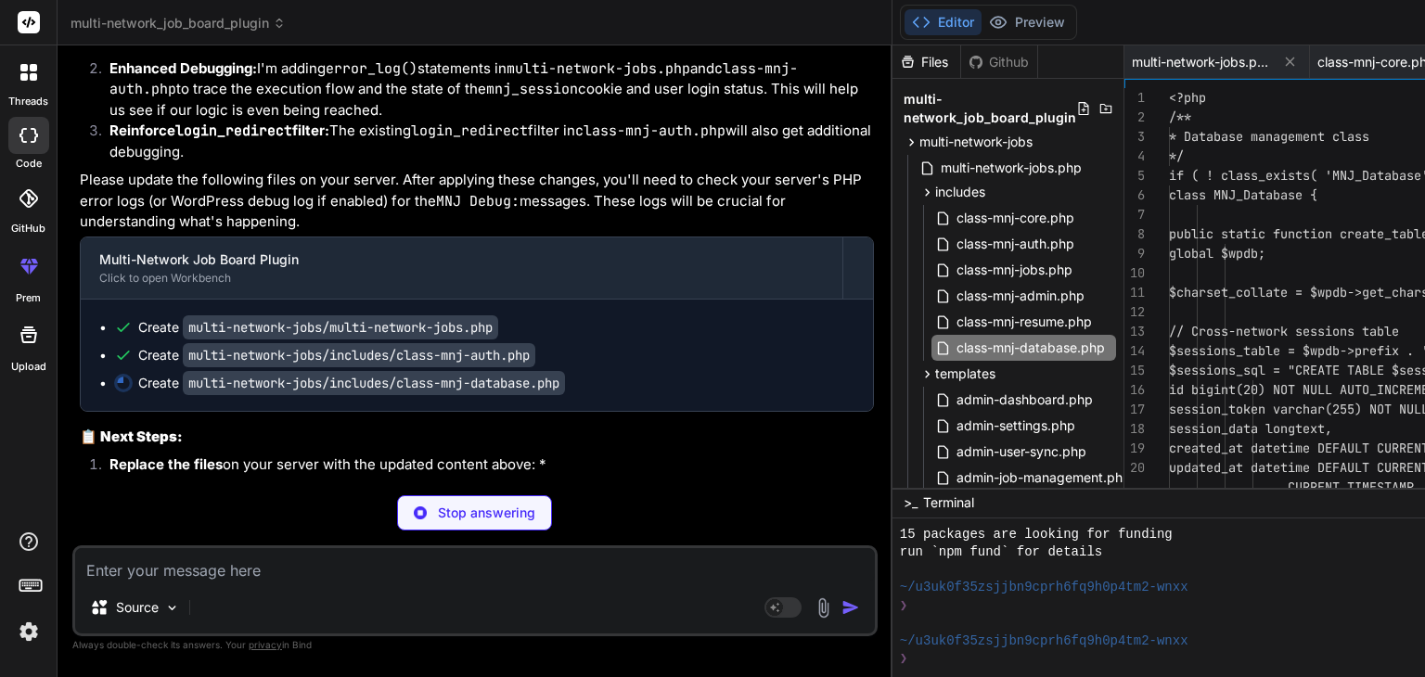
scroll to position [0, 643]
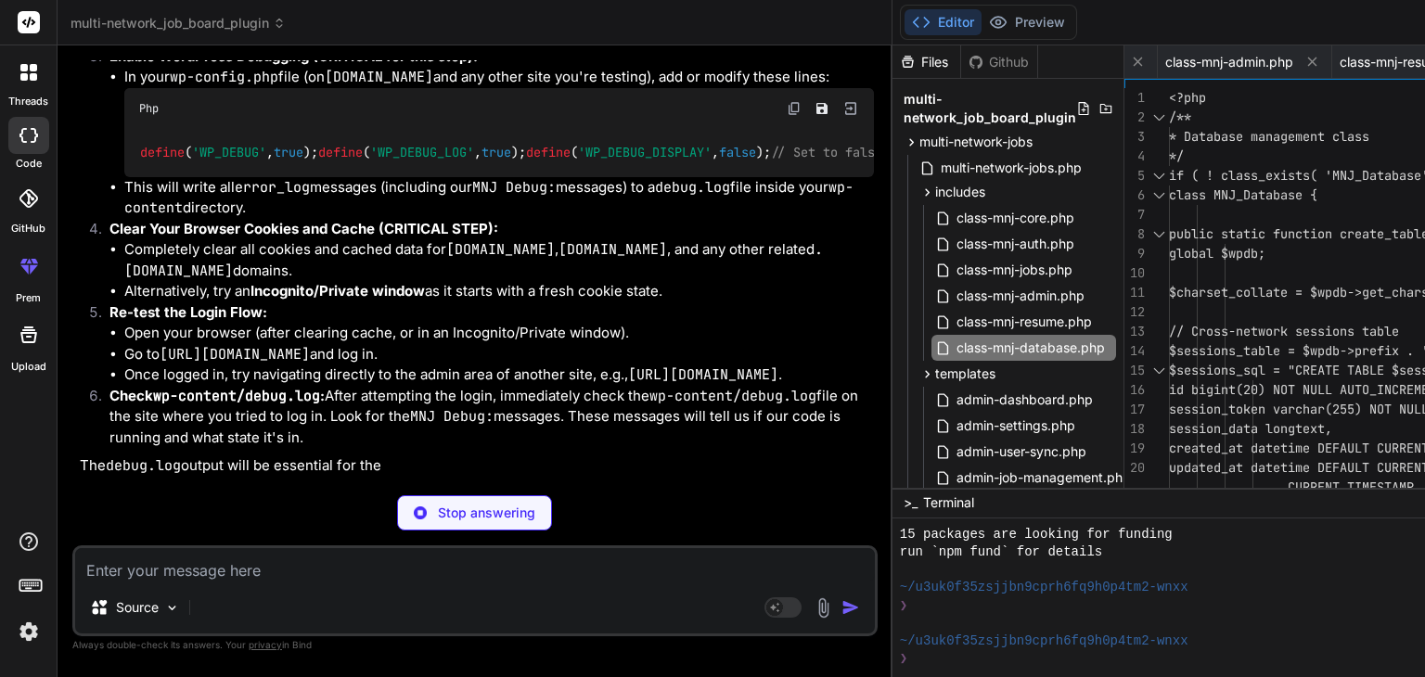
type textarea "x"
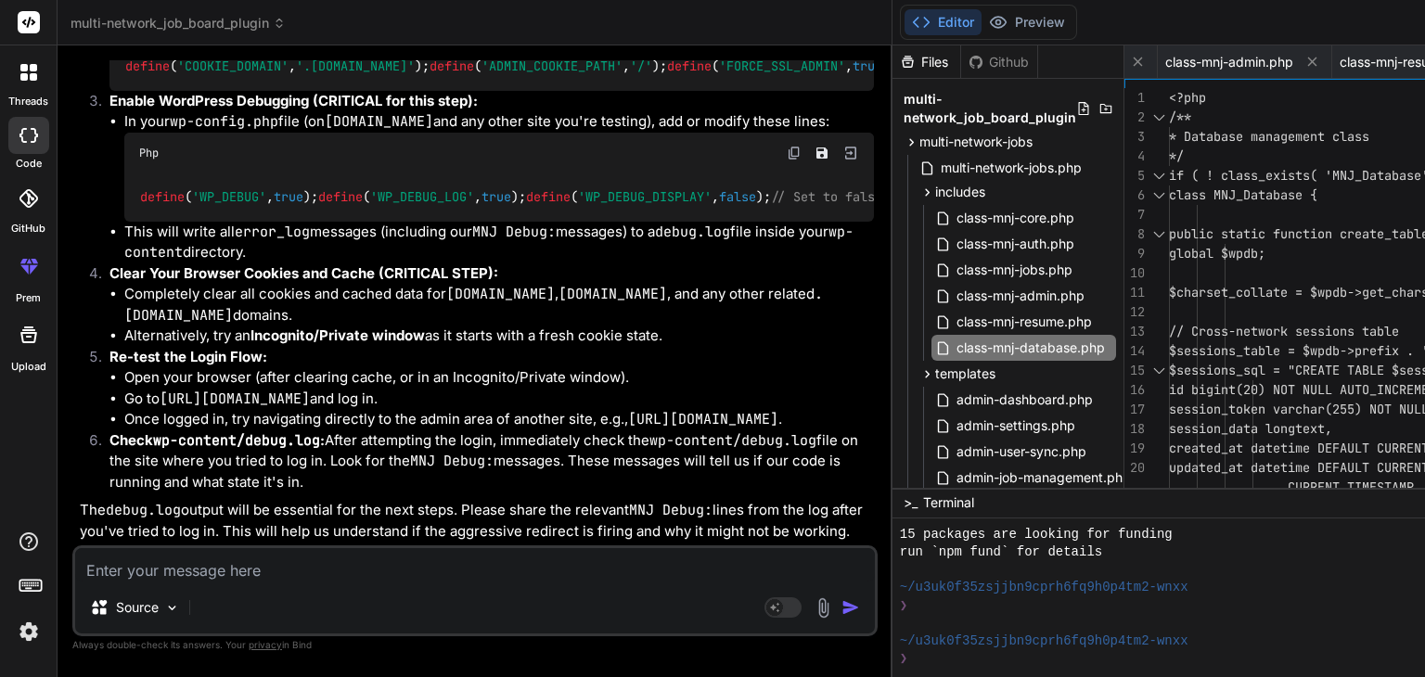
scroll to position [47281, 0]
